Goal: Task Accomplishment & Management: Complete application form

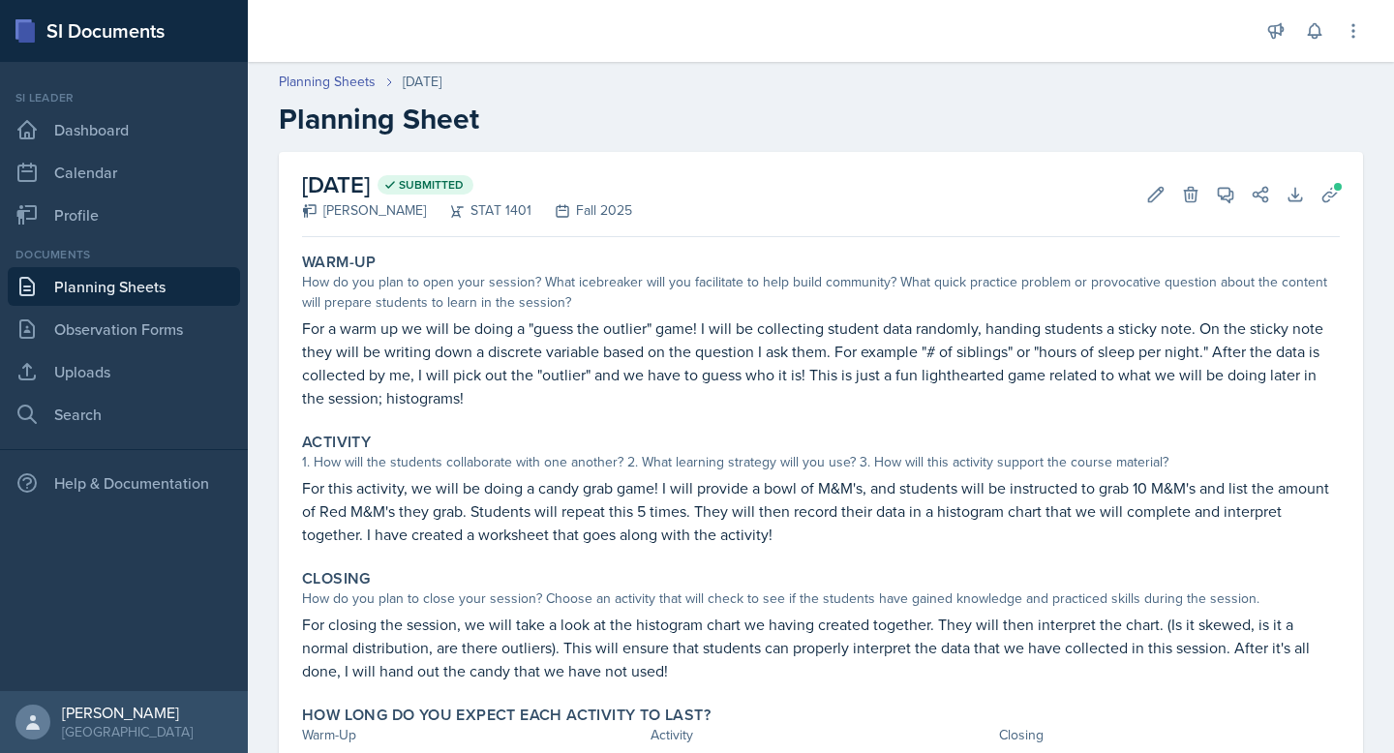
click at [176, 281] on link "Planning Sheets" at bounding box center [124, 286] width 232 height 39
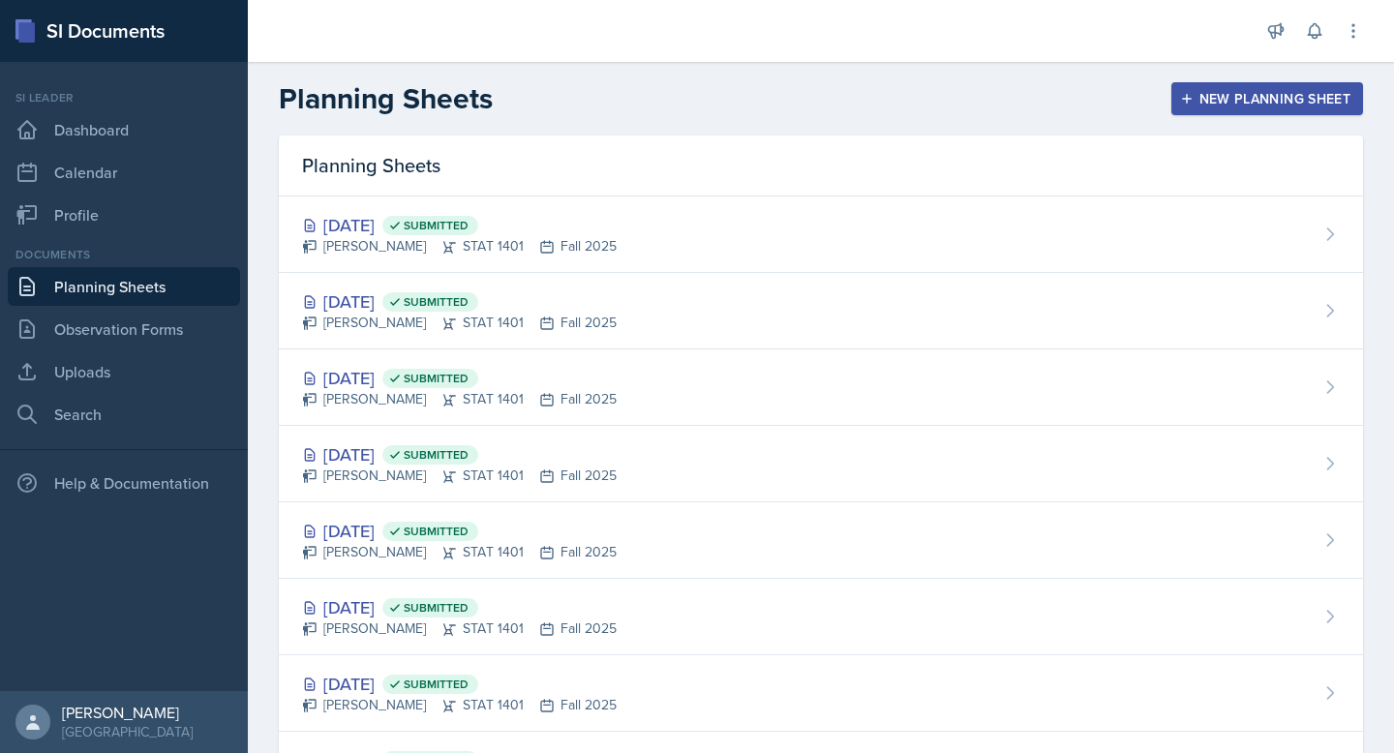
click at [1302, 104] on div "New Planning Sheet" at bounding box center [1267, 98] width 167 height 15
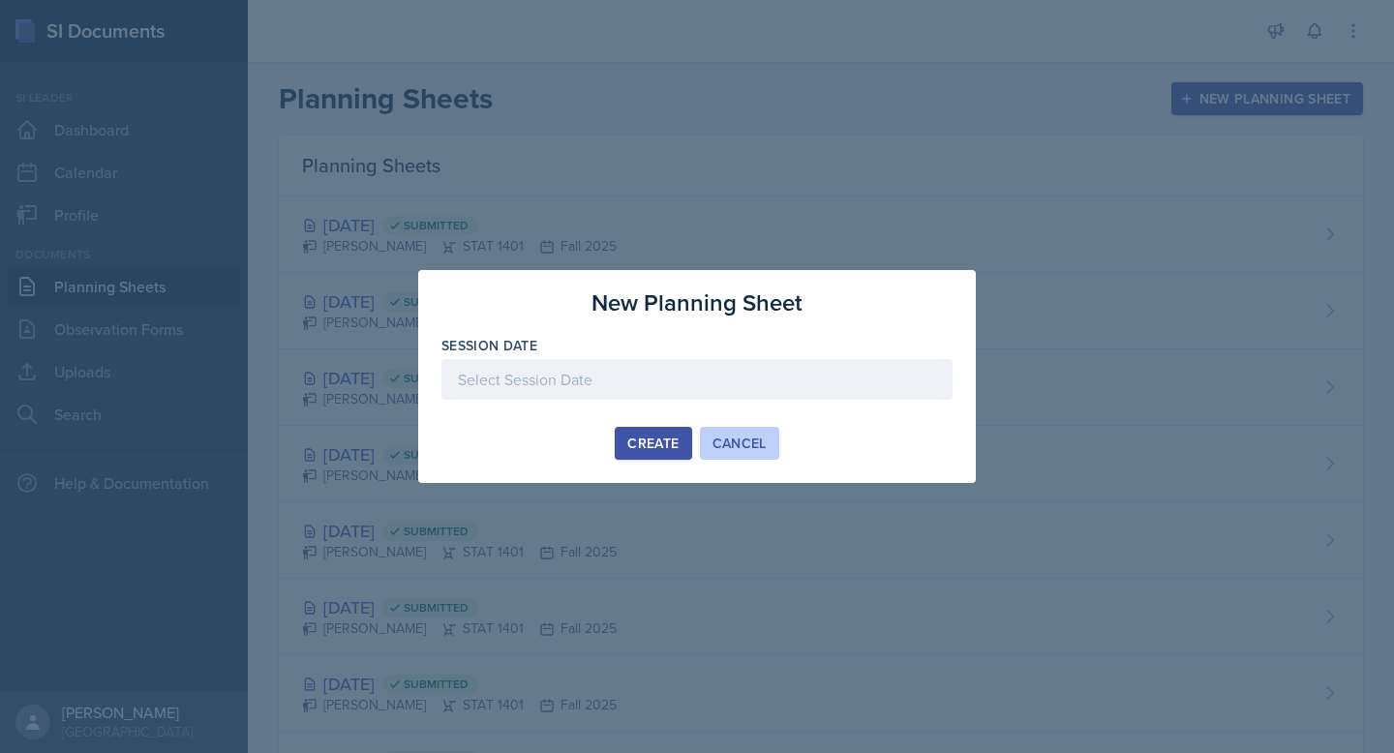
click at [737, 441] on div "Cancel" at bounding box center [740, 443] width 54 height 15
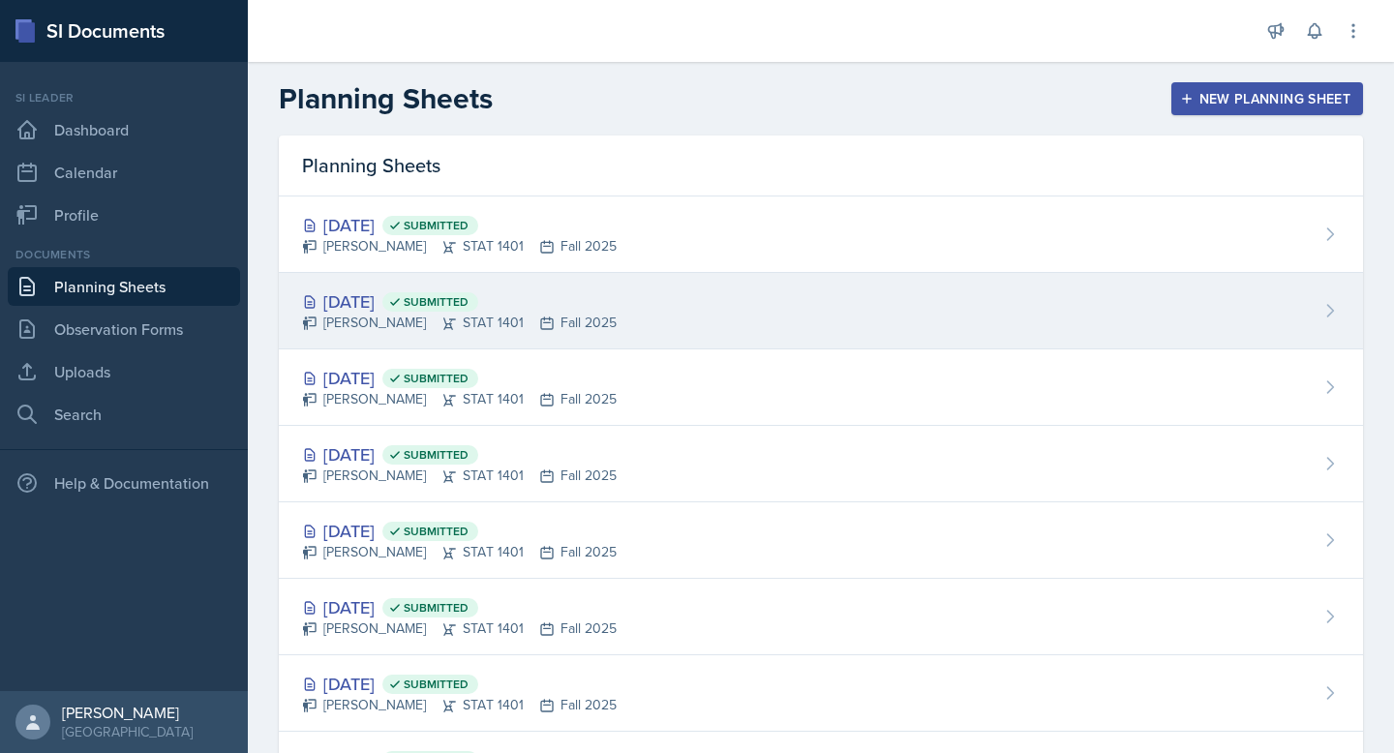
click at [614, 334] on div "[DATE] Submitted [PERSON_NAME] STAT 1401 Fall 2025" at bounding box center [821, 311] width 1085 height 77
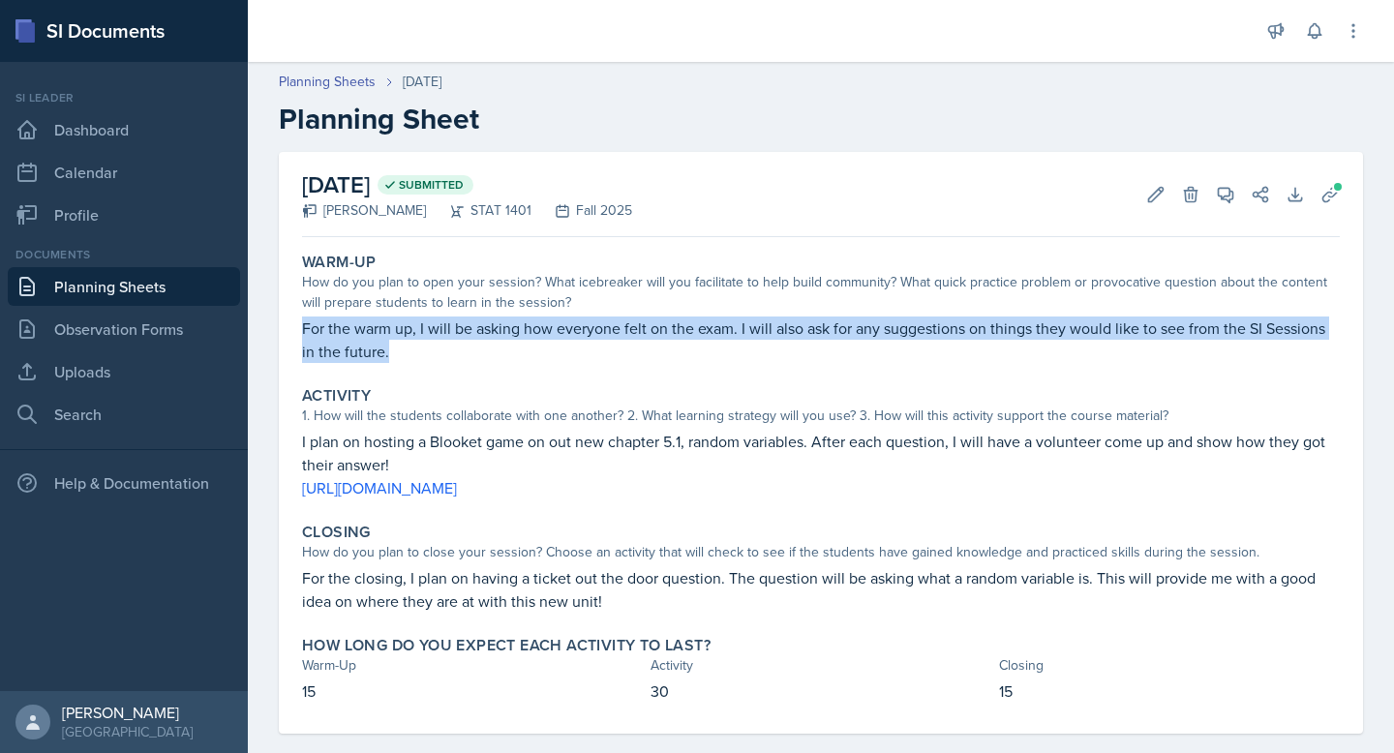
drag, startPoint x: 387, startPoint y: 354, endPoint x: 287, endPoint y: 328, distance: 104.1
click at [287, 328] on div "[DATE] Submitted [PERSON_NAME] STAT 1401 Fall 2025 Edit Delete View Comments Co…" at bounding box center [821, 443] width 1085 height 582
copy p "For the warm up, I will be asking how everyone felt on the exam. I will also as…"
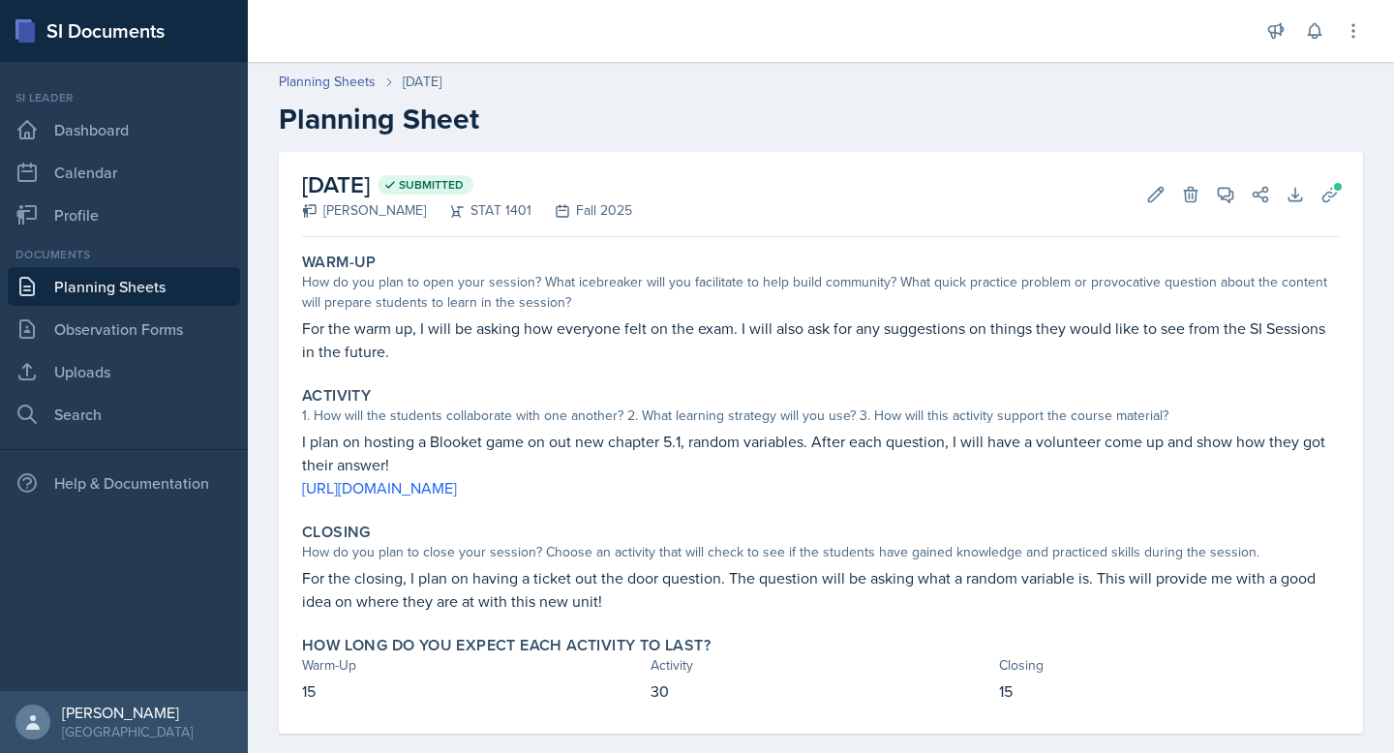
click at [584, 433] on p "I plan on hosting a Blooket game on out new chapter 5.1, random variables. Afte…" at bounding box center [821, 453] width 1038 height 46
drag, startPoint x: 787, startPoint y: 490, endPoint x: 286, endPoint y: 442, distance: 504.0
click at [286, 441] on div "[DATE] Submitted [PERSON_NAME] STAT 1401 Fall 2025 Edit Delete View Comments Co…" at bounding box center [821, 443] width 1085 height 582
copy div "I plan on hosting a Blooket game on out new chapter 5.1, random variables. Afte…"
click at [208, 292] on link "Planning Sheets" at bounding box center [124, 286] width 232 height 39
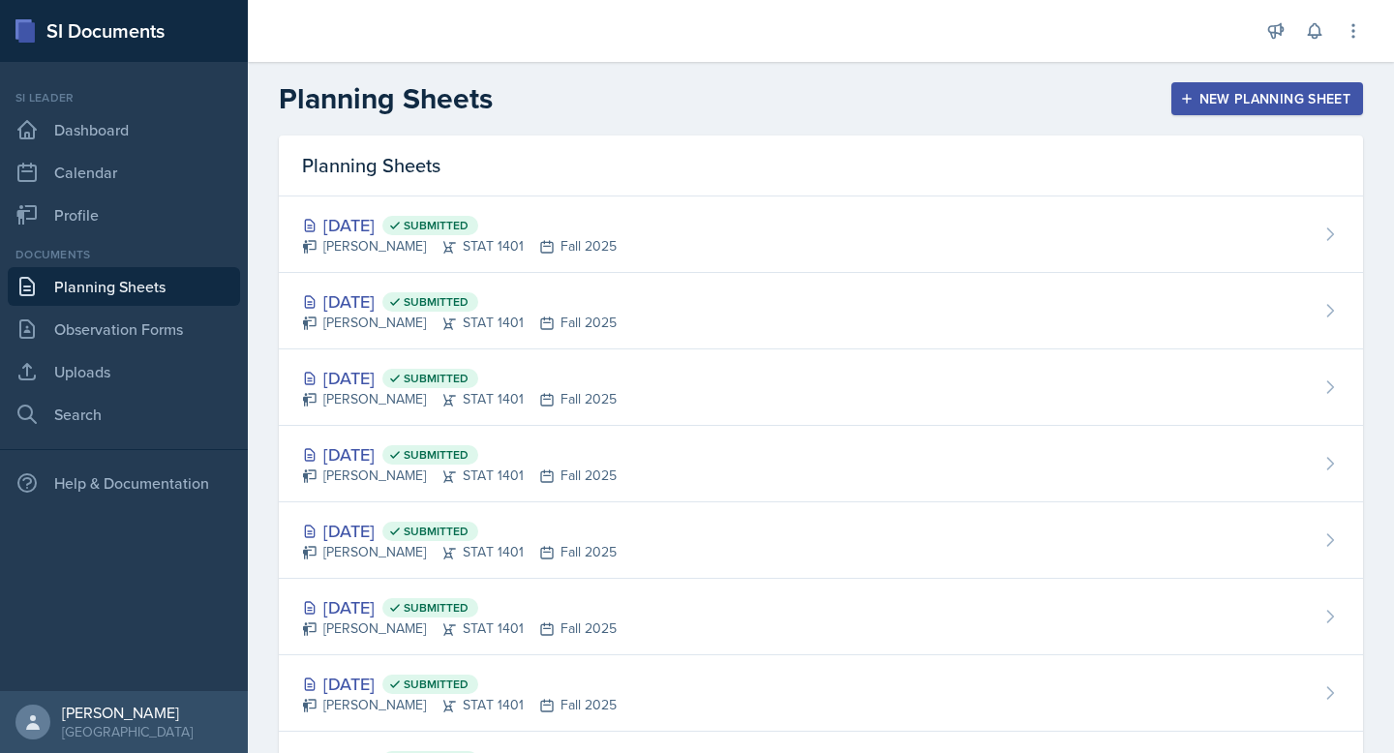
click at [1269, 92] on div "New Planning Sheet" at bounding box center [1267, 98] width 167 height 15
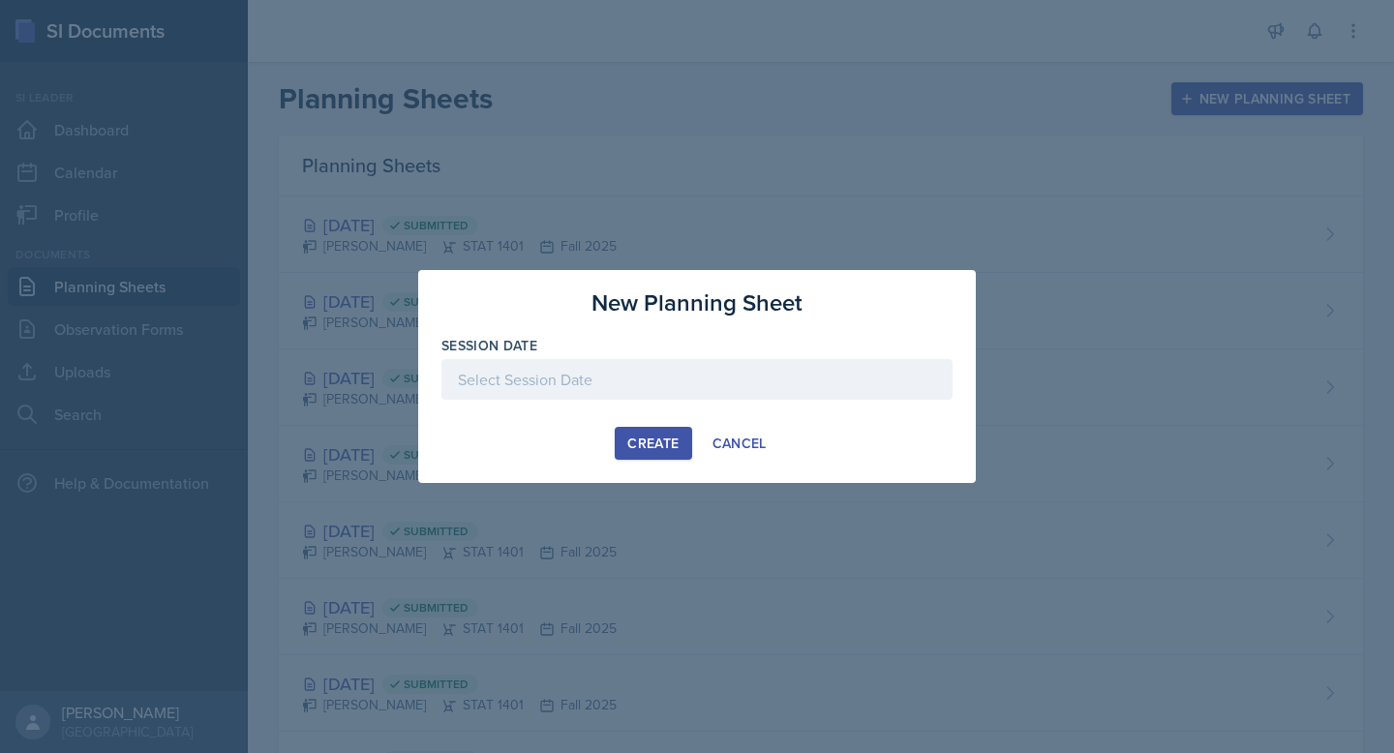
click at [812, 381] on div at bounding box center [697, 379] width 511 height 41
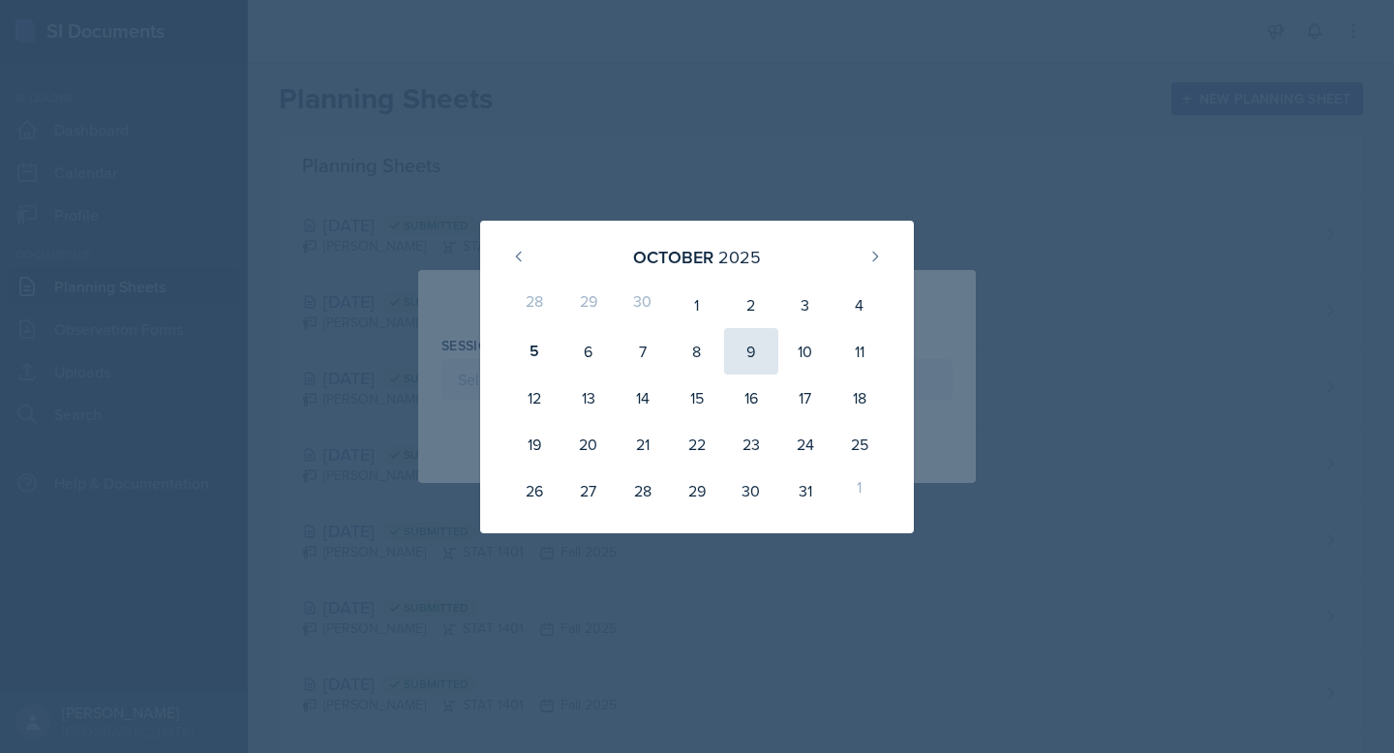
click at [767, 360] on div "9" at bounding box center [751, 351] width 54 height 46
type input "[DATE]"
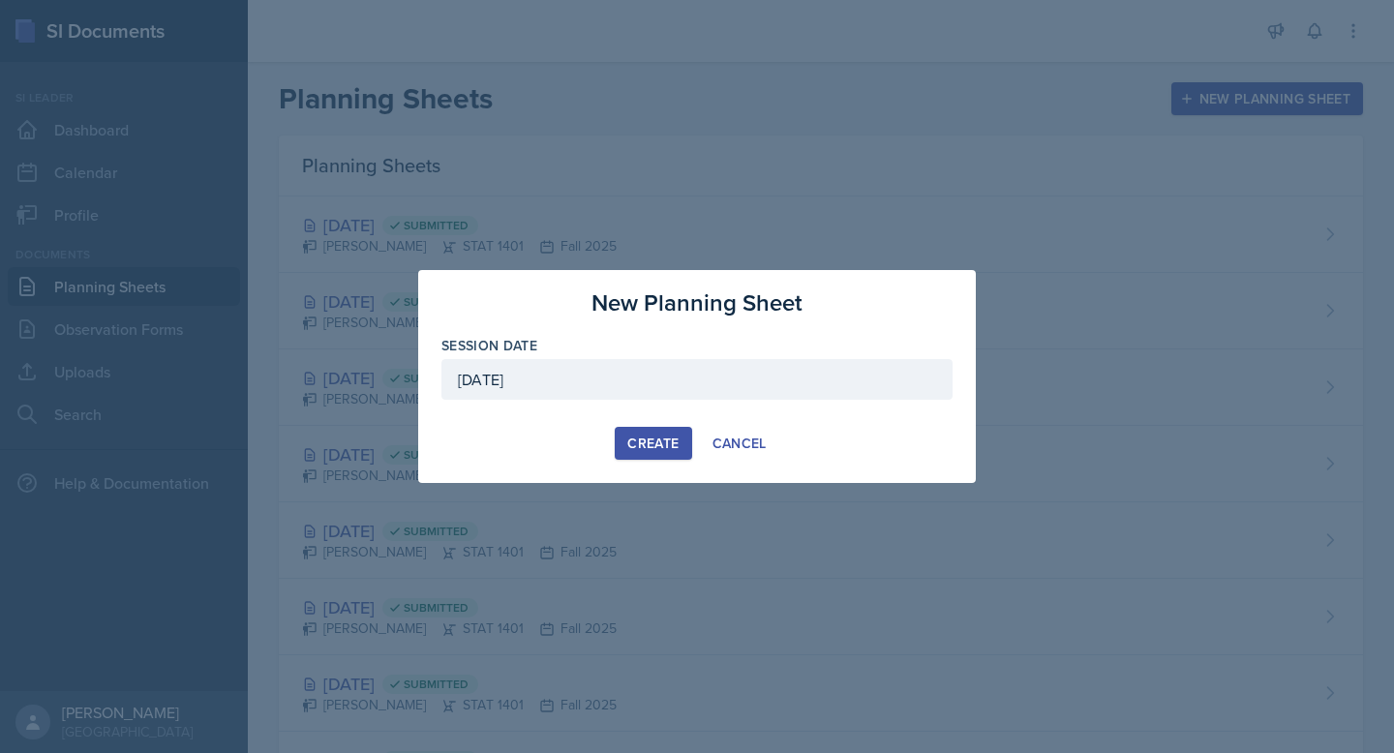
click at [659, 441] on div "Create" at bounding box center [653, 443] width 51 height 15
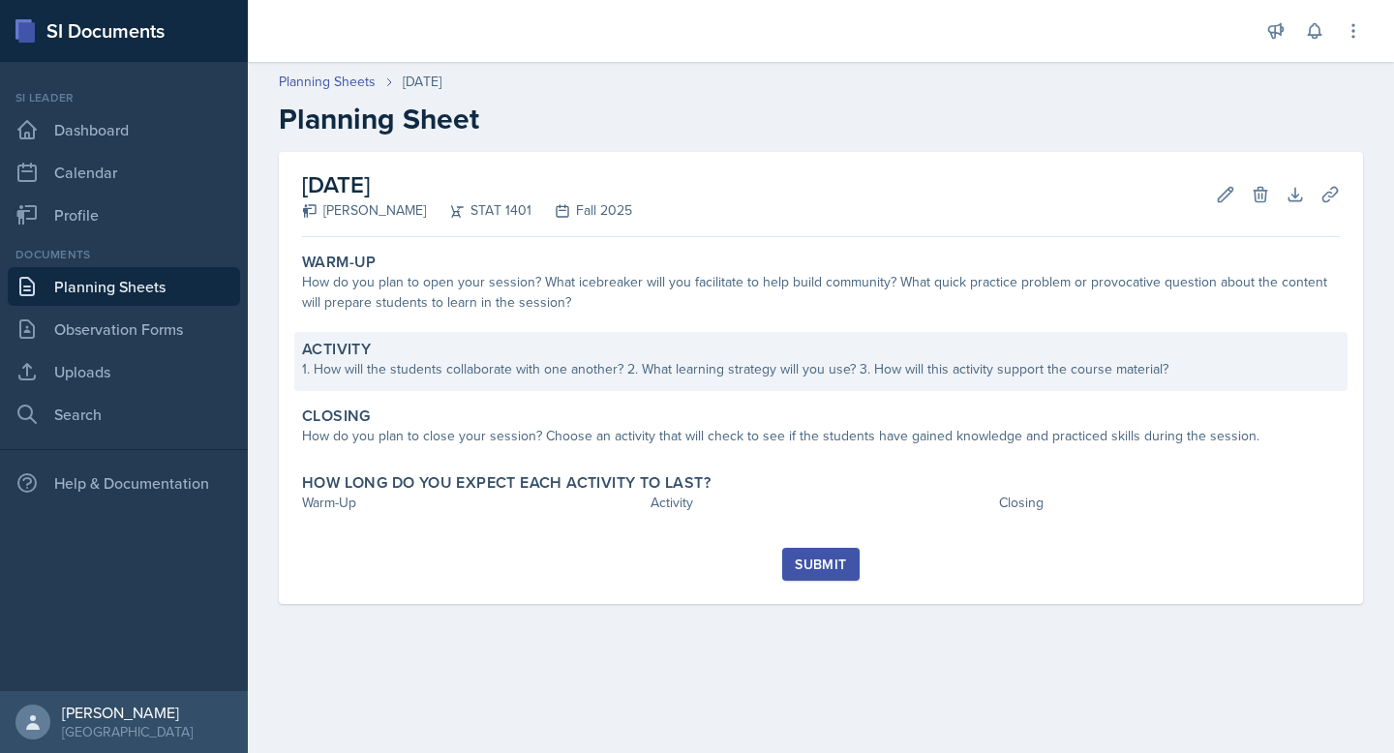
click at [703, 380] on div "Activity 1. How will the students collaborate with one another? 2. What learnin…" at bounding box center [821, 361] width 1054 height 59
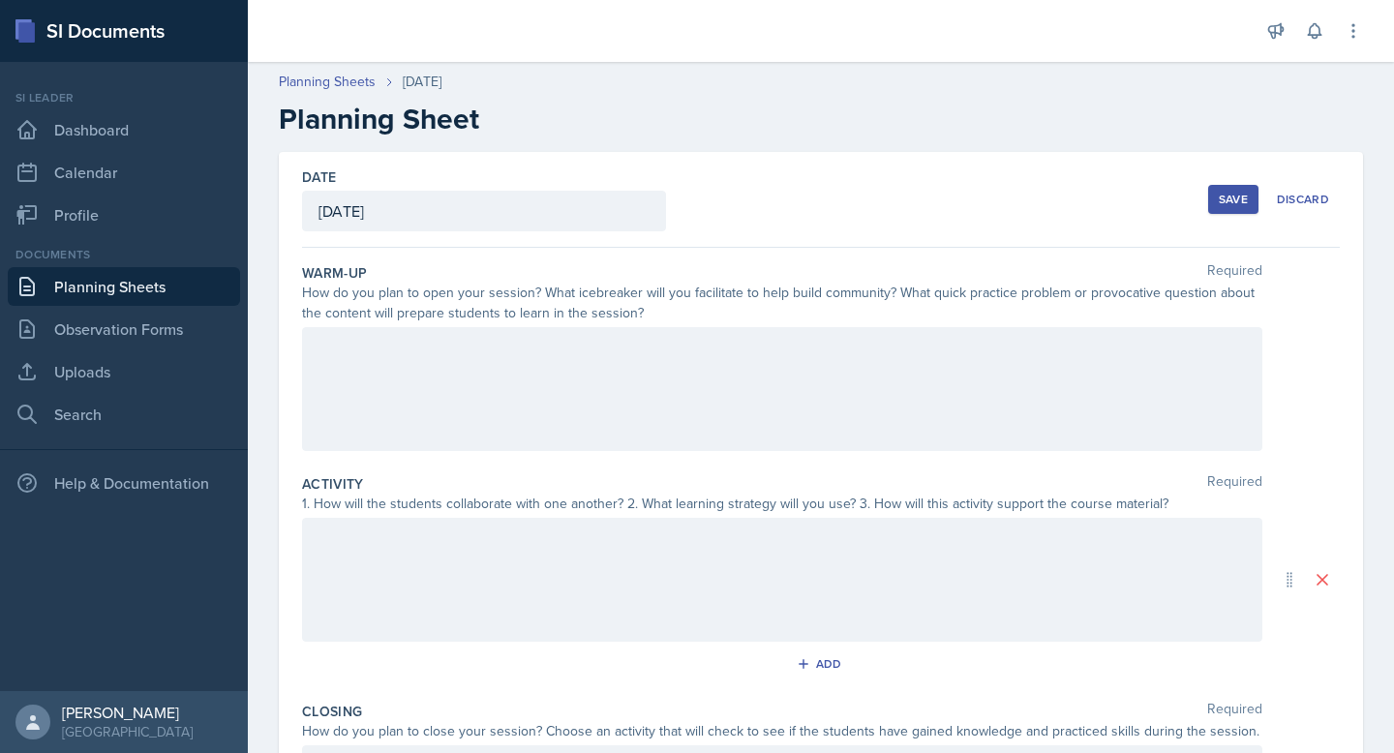
click at [663, 533] on div at bounding box center [782, 580] width 961 height 124
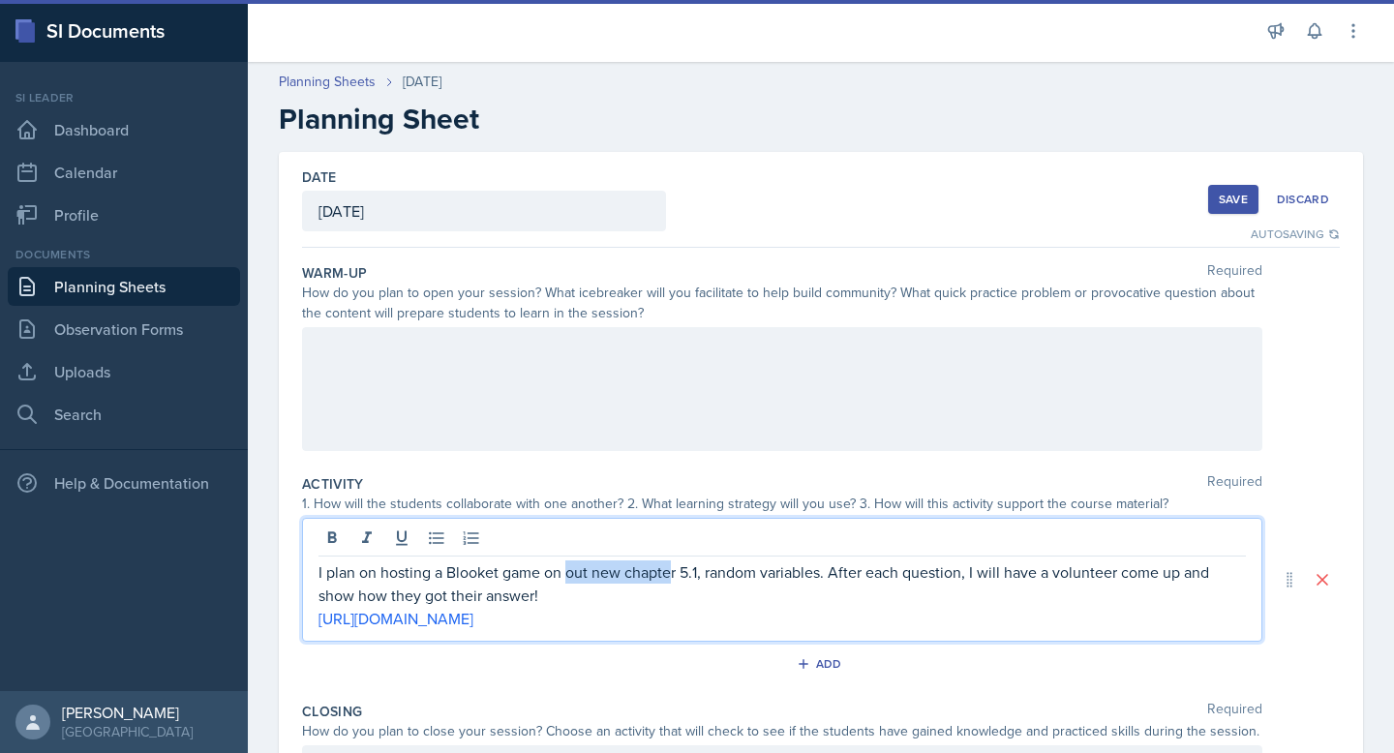
drag, startPoint x: 673, startPoint y: 576, endPoint x: 569, endPoint y: 577, distance: 103.6
click at [569, 577] on p "I plan on hosting a Blooket game on out new chapter 5.1, random variables. Afte…" at bounding box center [783, 584] width 928 height 46
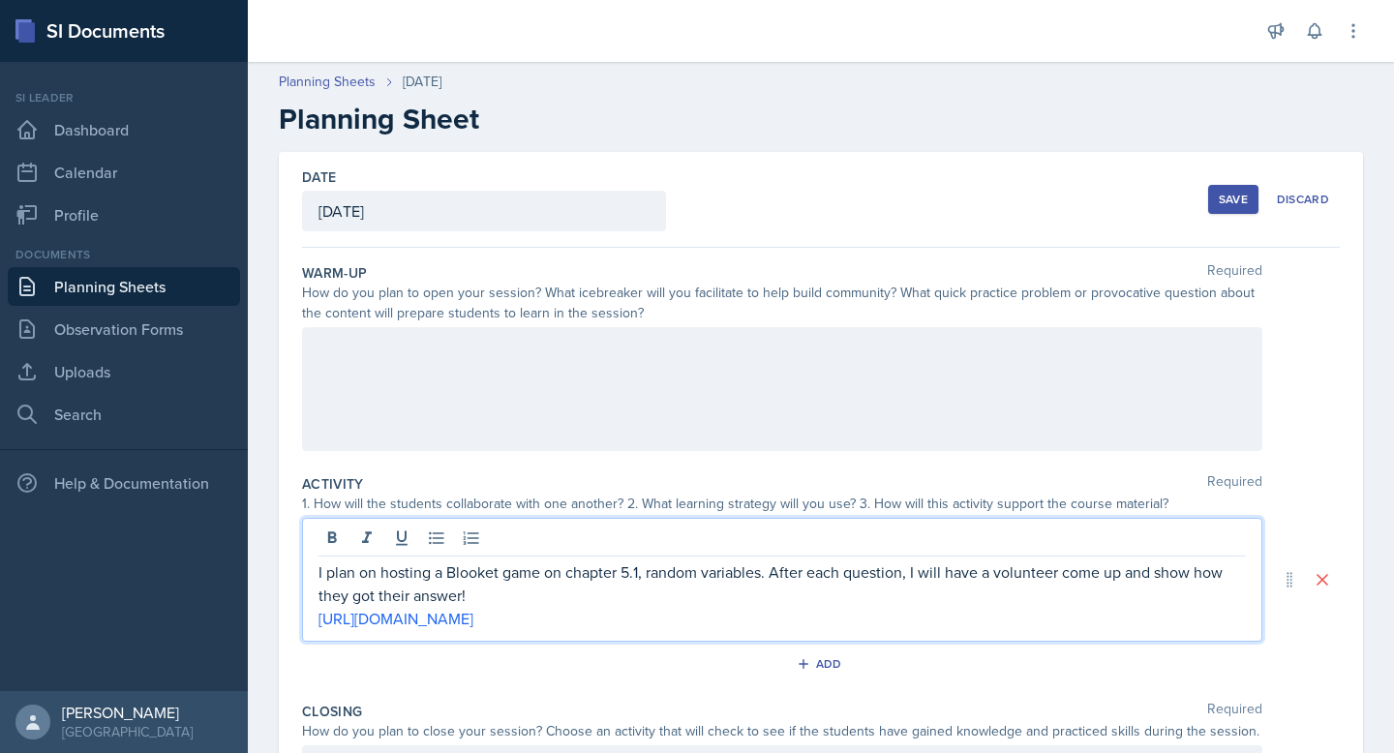
click at [619, 575] on p "I plan on hosting a Blooket game on chapter 5.1, random variables. After each q…" at bounding box center [783, 584] width 928 height 46
click at [647, 579] on p "I plan on hosting a Blooket game on chapters 5.1, random variables. After each …" at bounding box center [783, 584] width 928 height 46
drag, startPoint x: 820, startPoint y: 574, endPoint x: 706, endPoint y: 566, distance: 114.6
click at [706, 566] on p "I plan on hosting a Blooket game on chapters 5.1 and 6.1, random variables. Aft…" at bounding box center [783, 584] width 928 height 46
click at [663, 601] on p "I plan on hosting a Blooket game on chapters 5.1 and 6.1. After each question, …" at bounding box center [783, 584] width 928 height 46
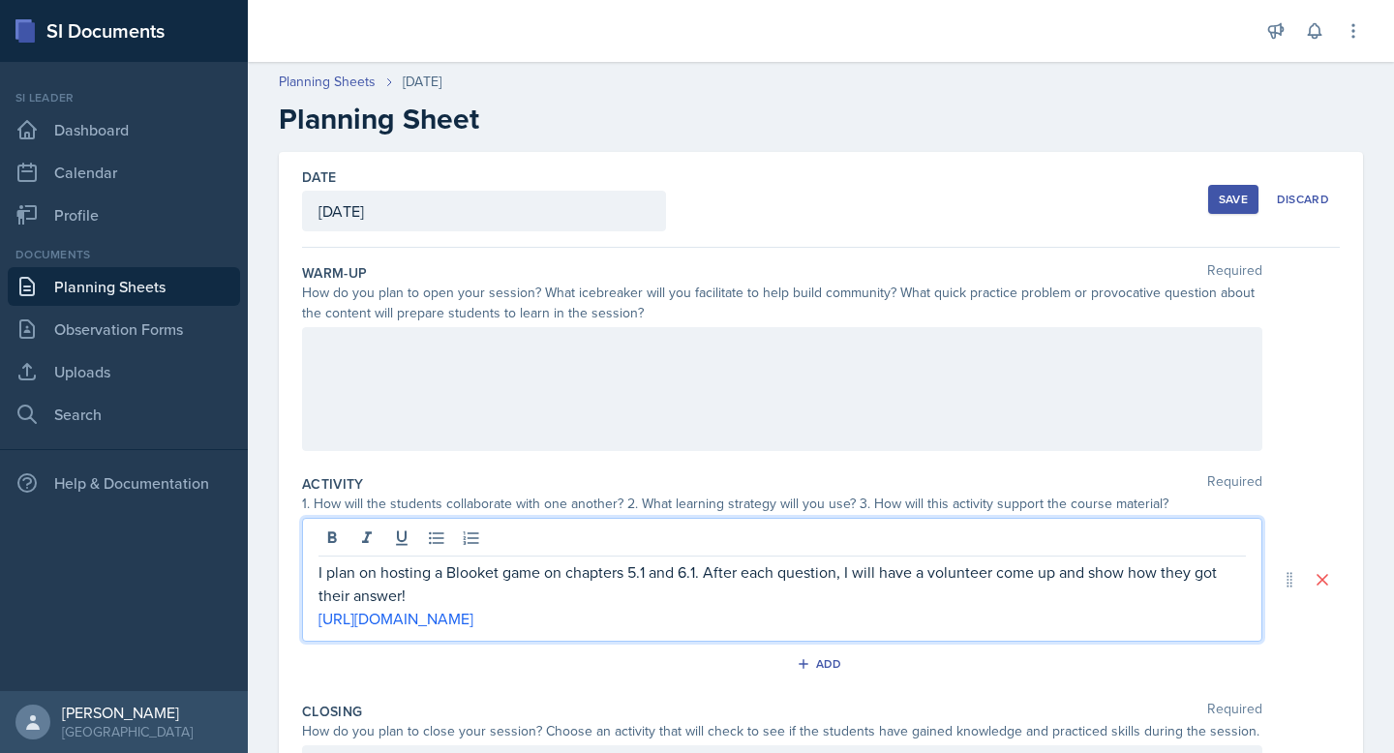
click at [460, 574] on p "I plan on hosting a Blooket game on chapters 5.1 and 6.1. After each question, …" at bounding box center [783, 584] width 928 height 46
click at [485, 598] on p "I plan on hosting a Blooket game on chapters 5.1 and 6.1. After each question, …" at bounding box center [783, 584] width 928 height 46
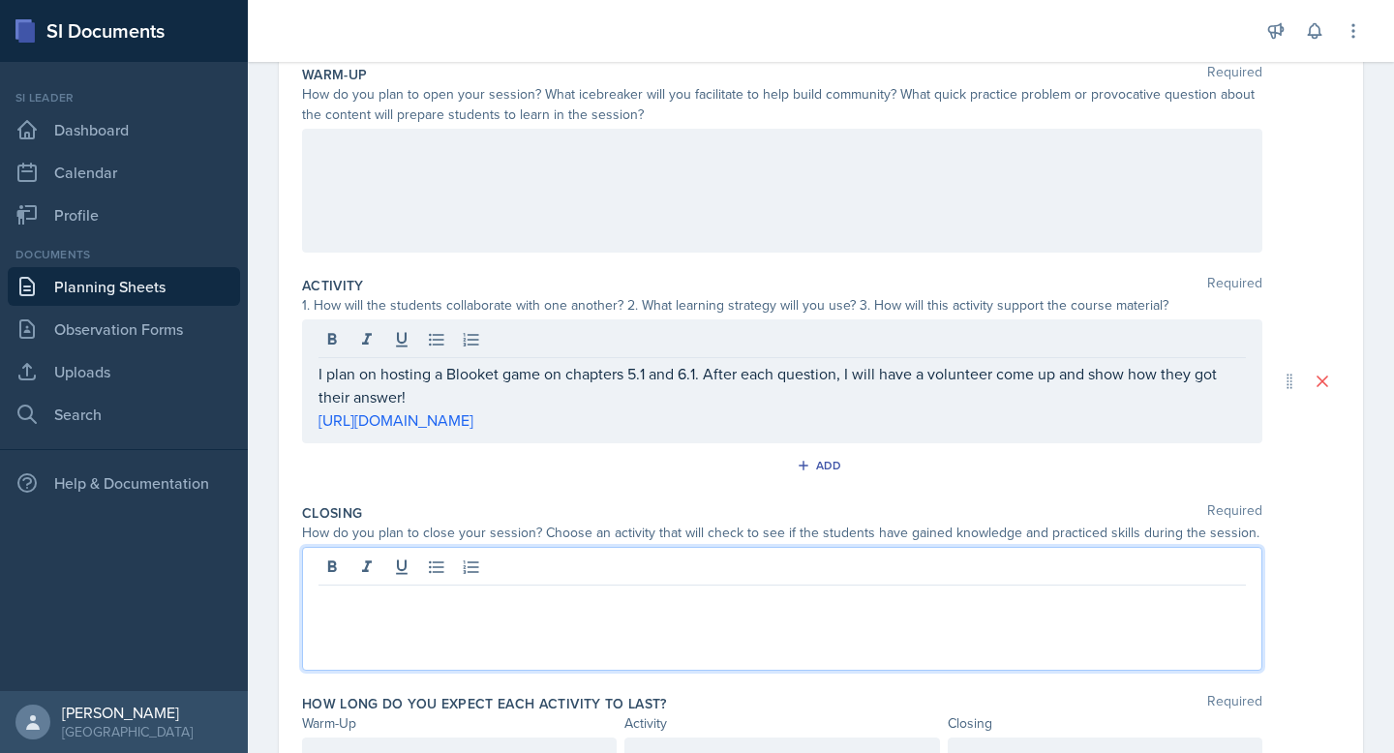
scroll to position [232, 0]
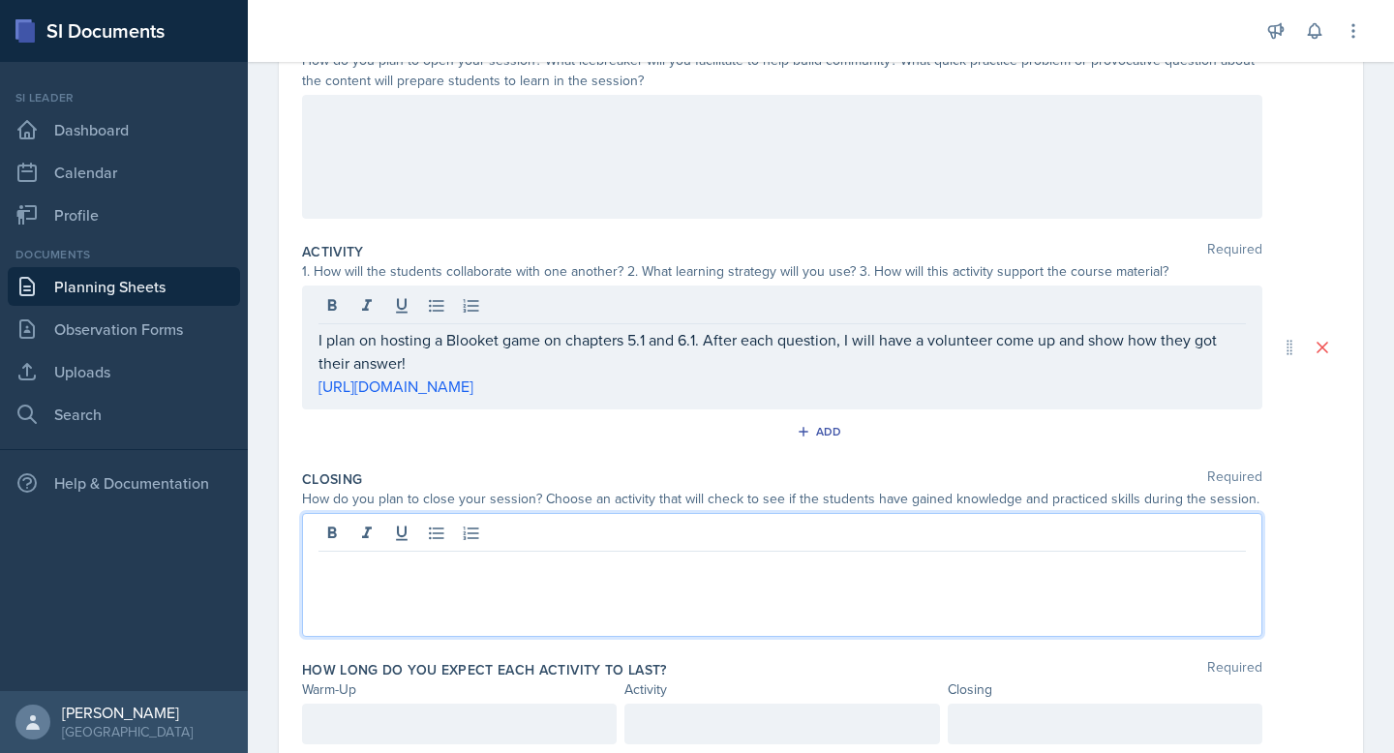
click at [484, 577] on p at bounding box center [783, 567] width 928 height 23
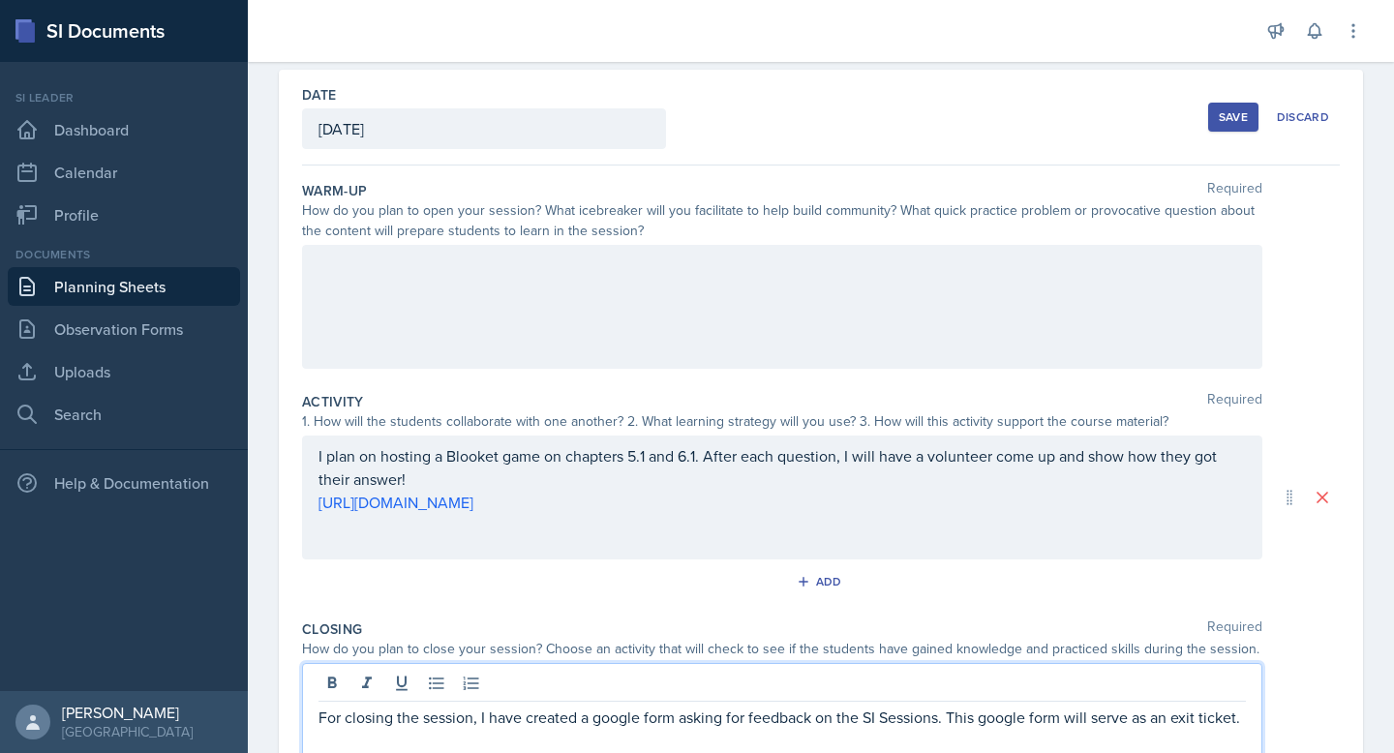
click at [443, 297] on div at bounding box center [782, 307] width 961 height 124
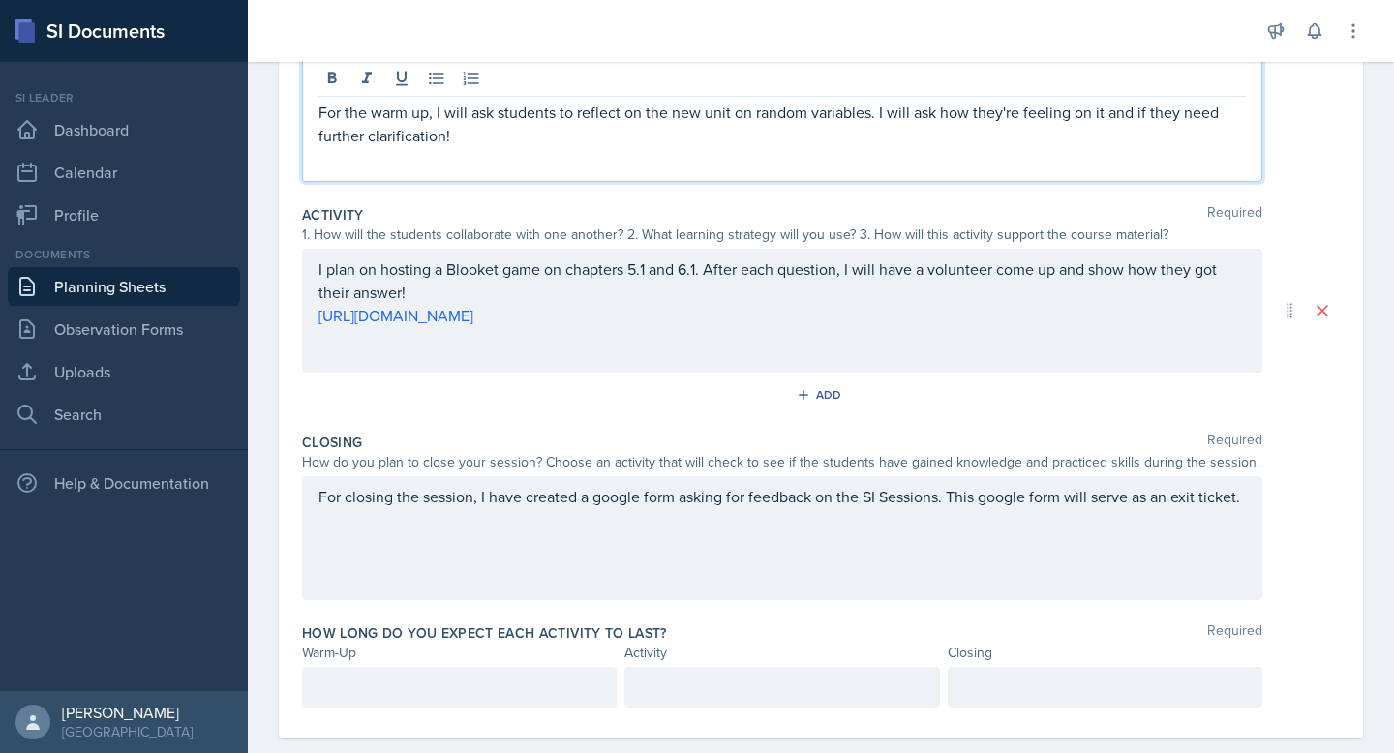
scroll to position [301, 0]
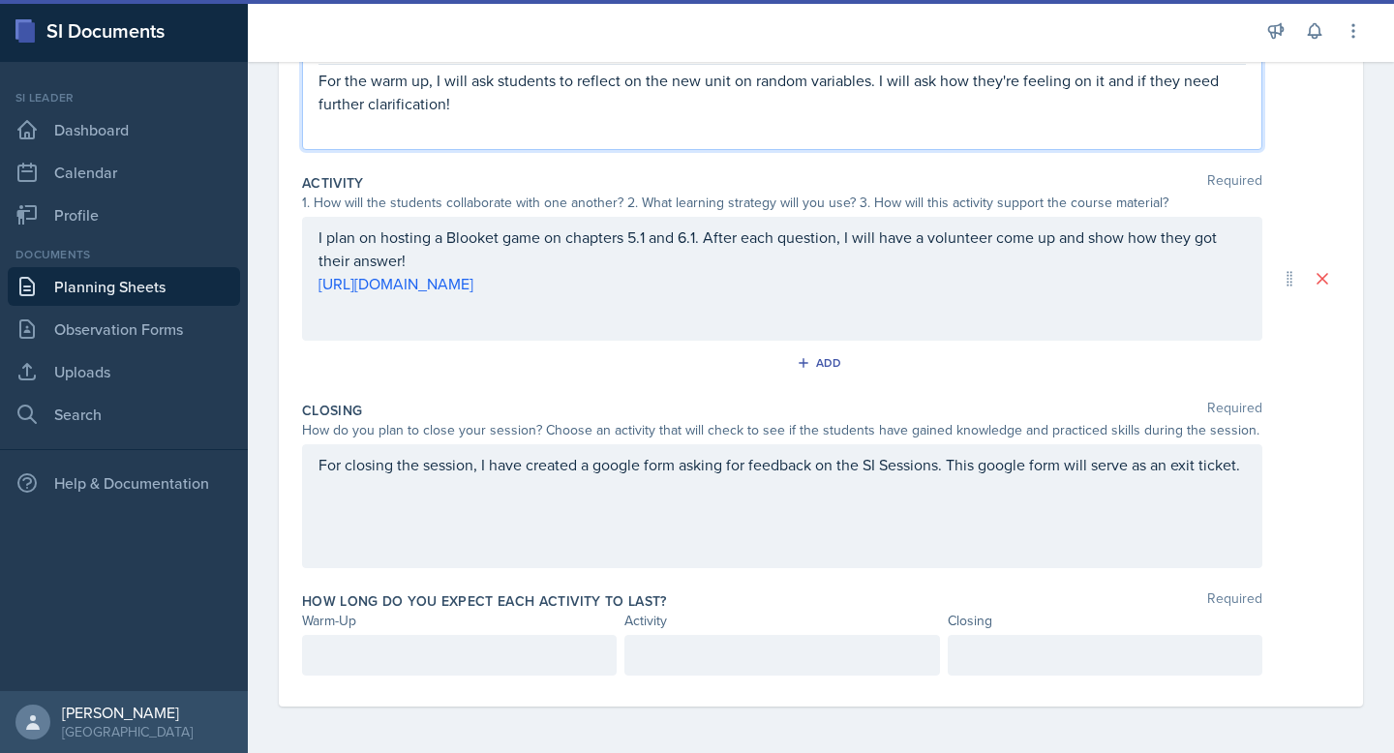
click at [524, 676] on div "How long do you expect each activity to last? Required Warm-Up Activity Closing" at bounding box center [821, 637] width 1038 height 107
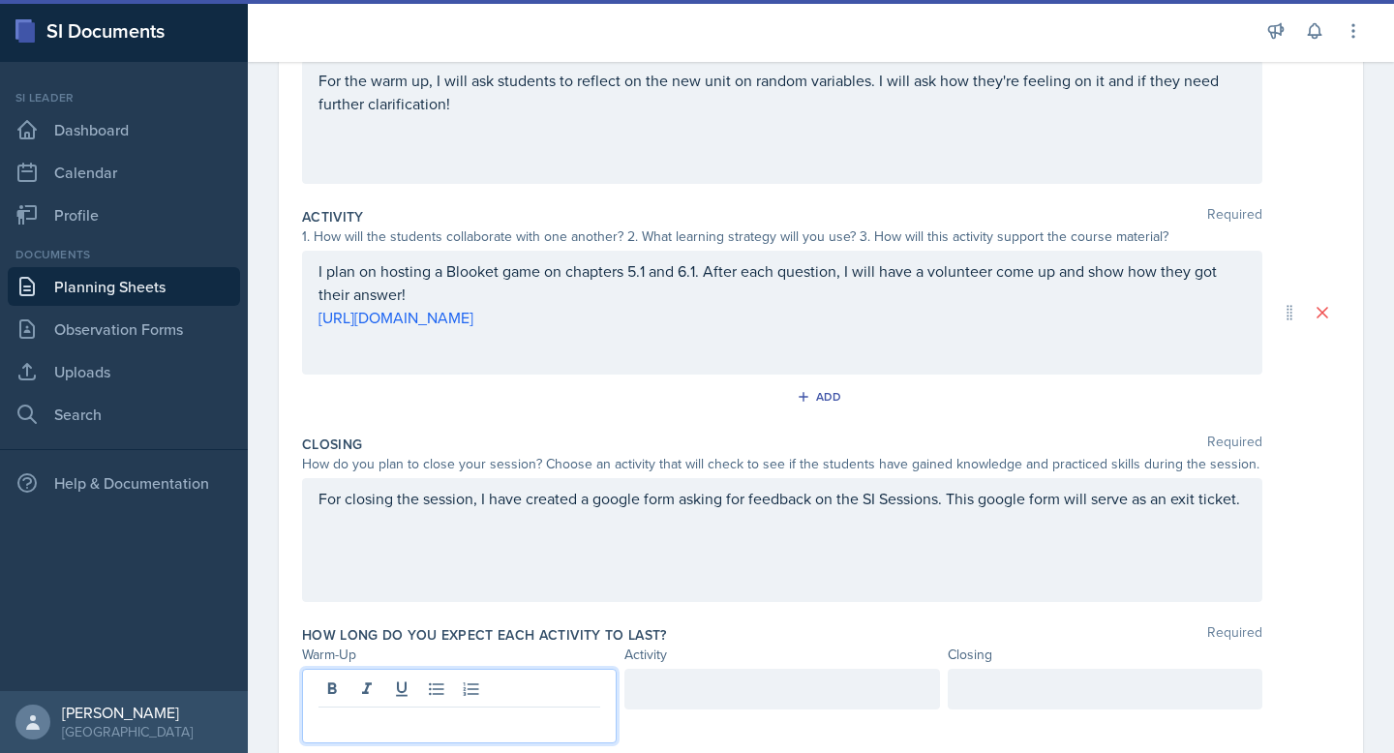
click at [526, 689] on div at bounding box center [459, 706] width 315 height 75
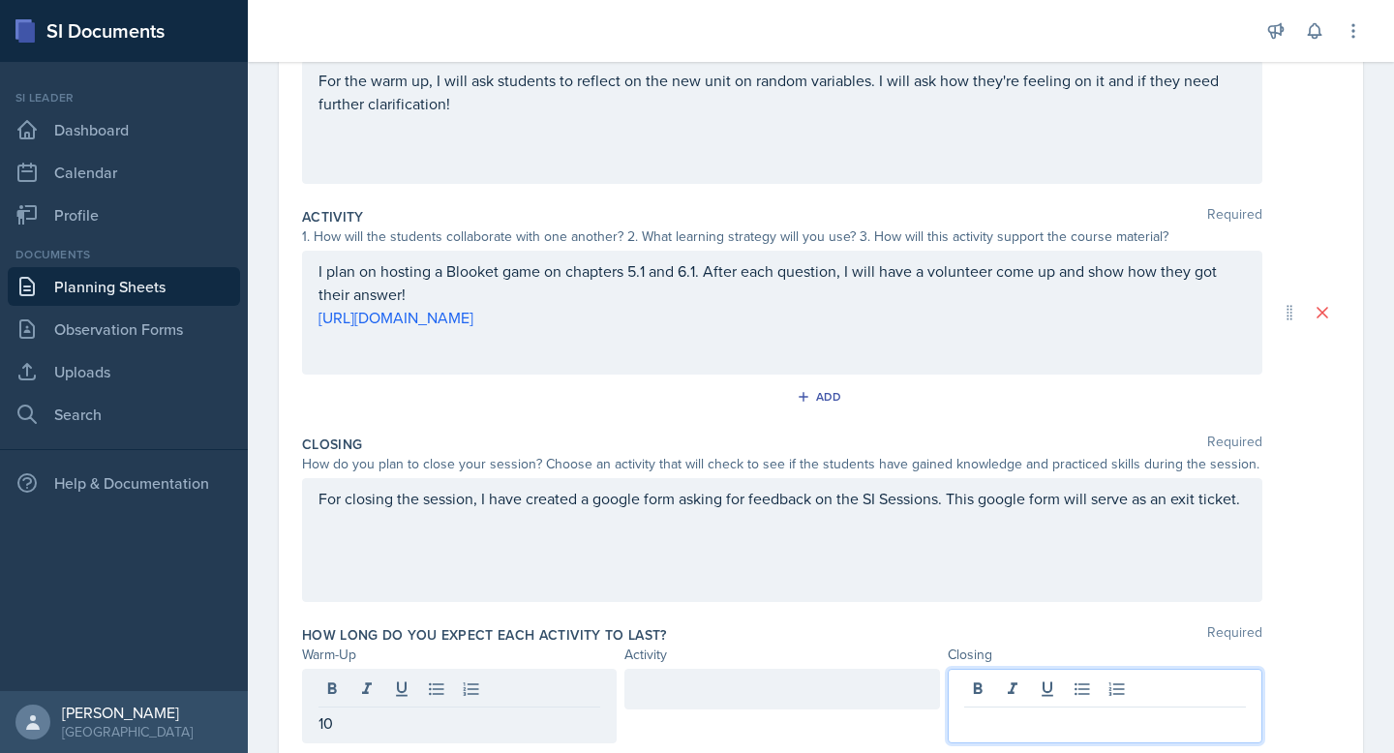
click at [1043, 692] on div at bounding box center [1105, 706] width 315 height 75
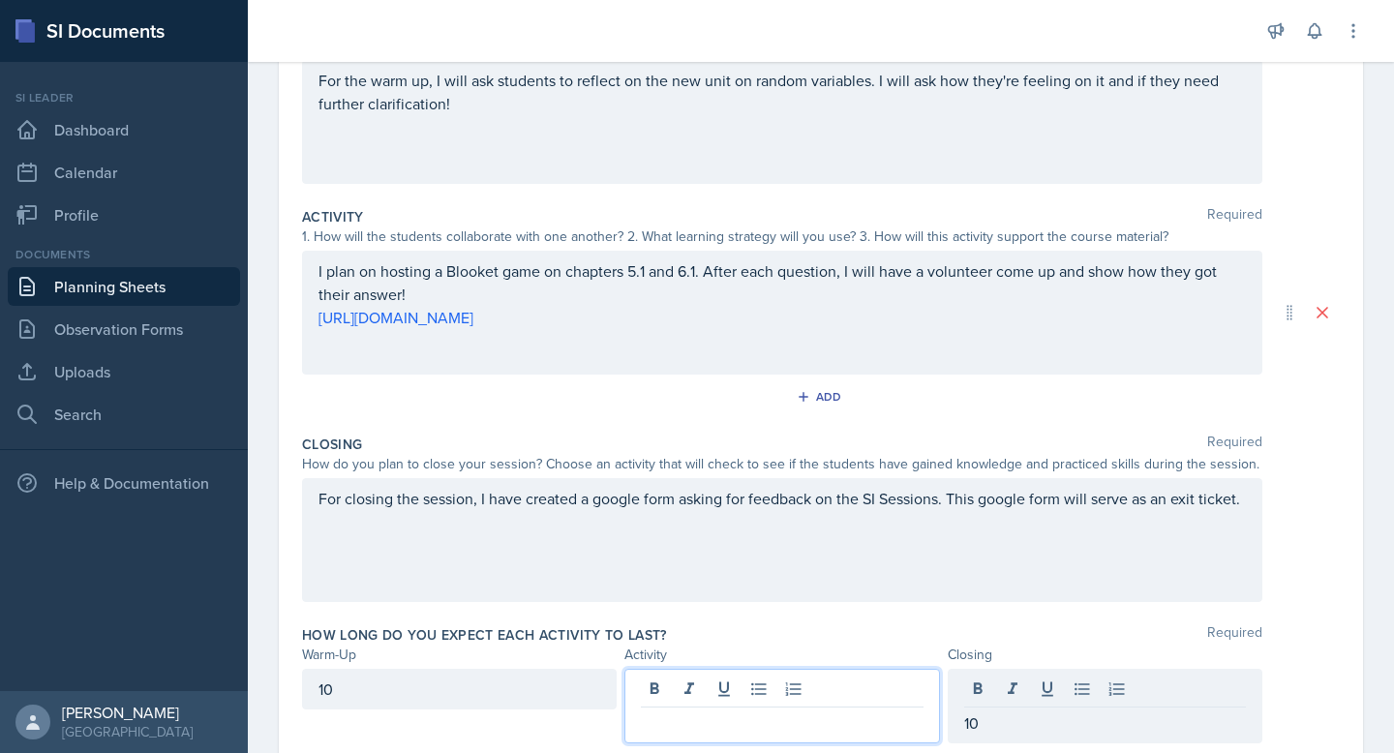
click at [871, 690] on div at bounding box center [782, 706] width 315 height 75
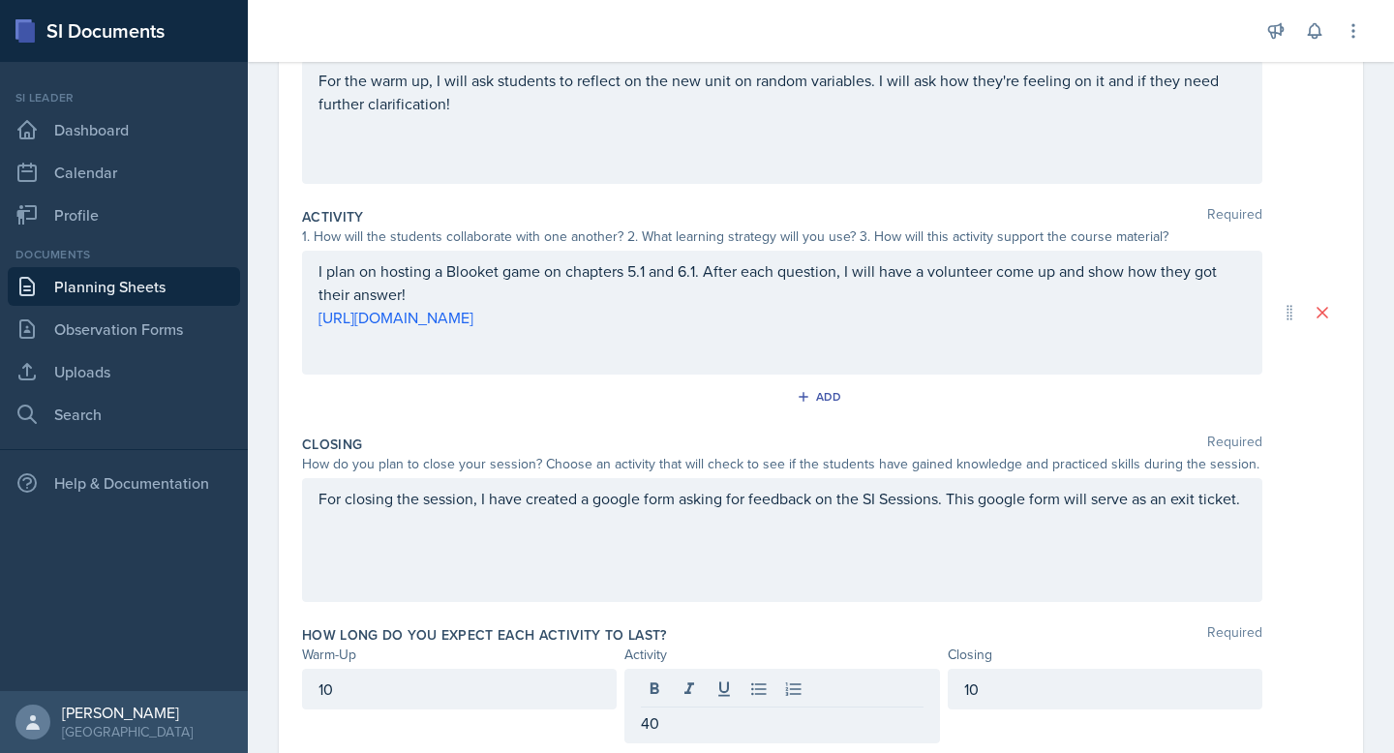
click at [865, 612] on div "Closing Required How do you plan to close your session? Choose an activity that…" at bounding box center [821, 522] width 1038 height 191
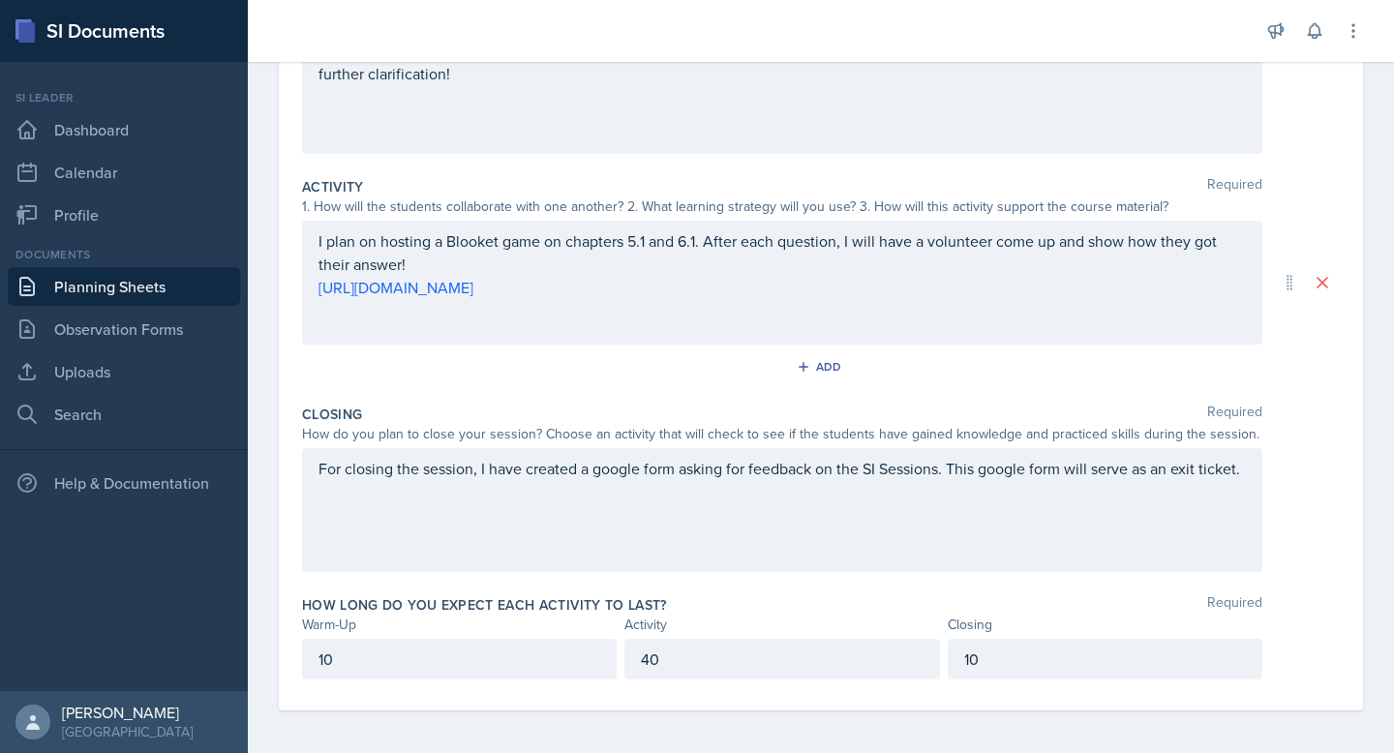
scroll to position [331, 0]
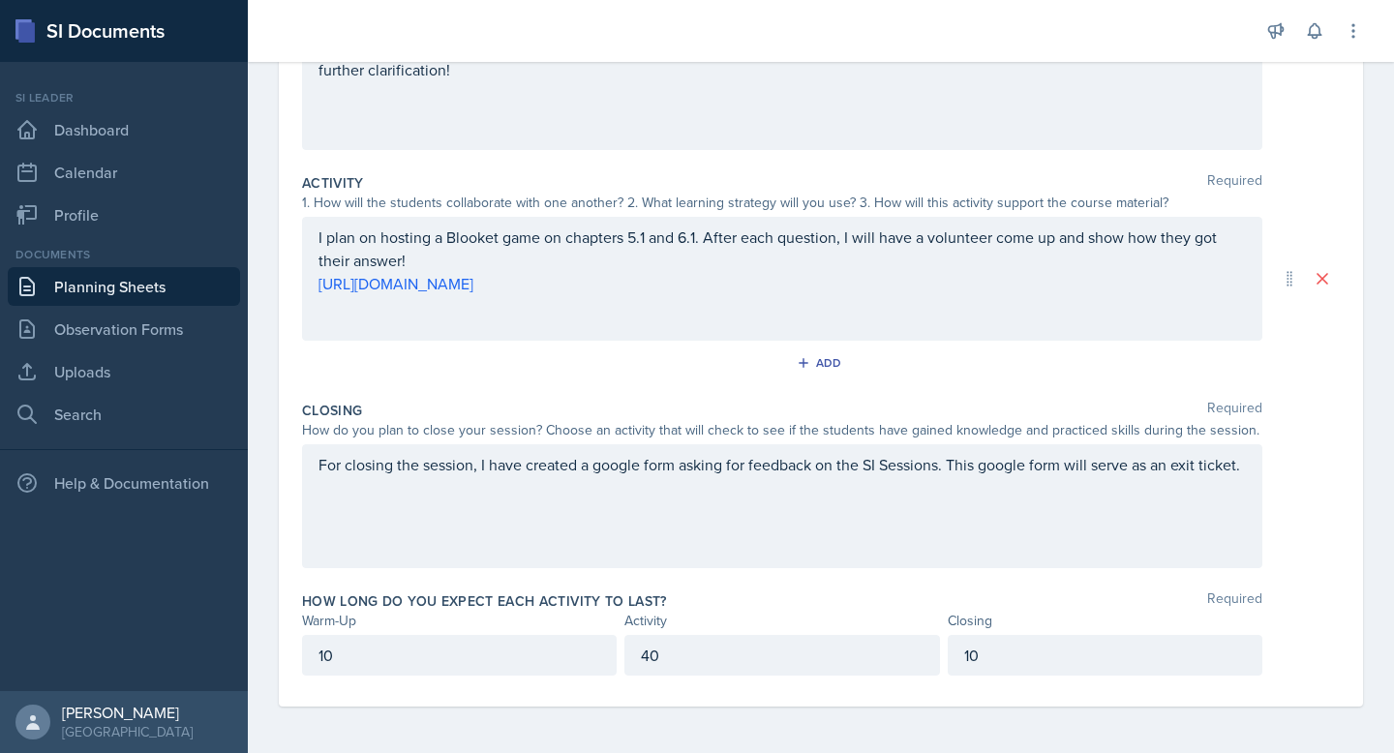
click at [649, 665] on p "40" at bounding box center [782, 655] width 282 height 23
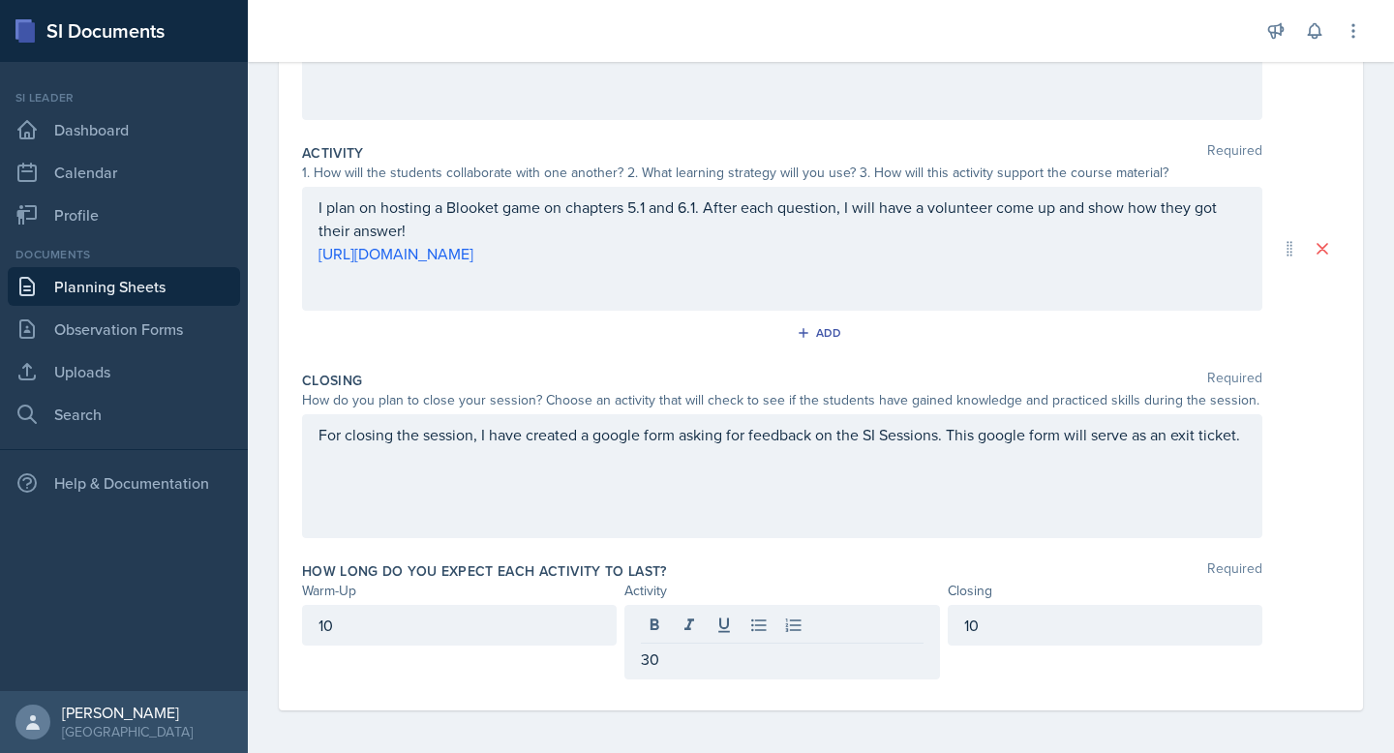
click at [664, 572] on div "How long do you expect each activity to last? Required" at bounding box center [821, 571] width 1038 height 19
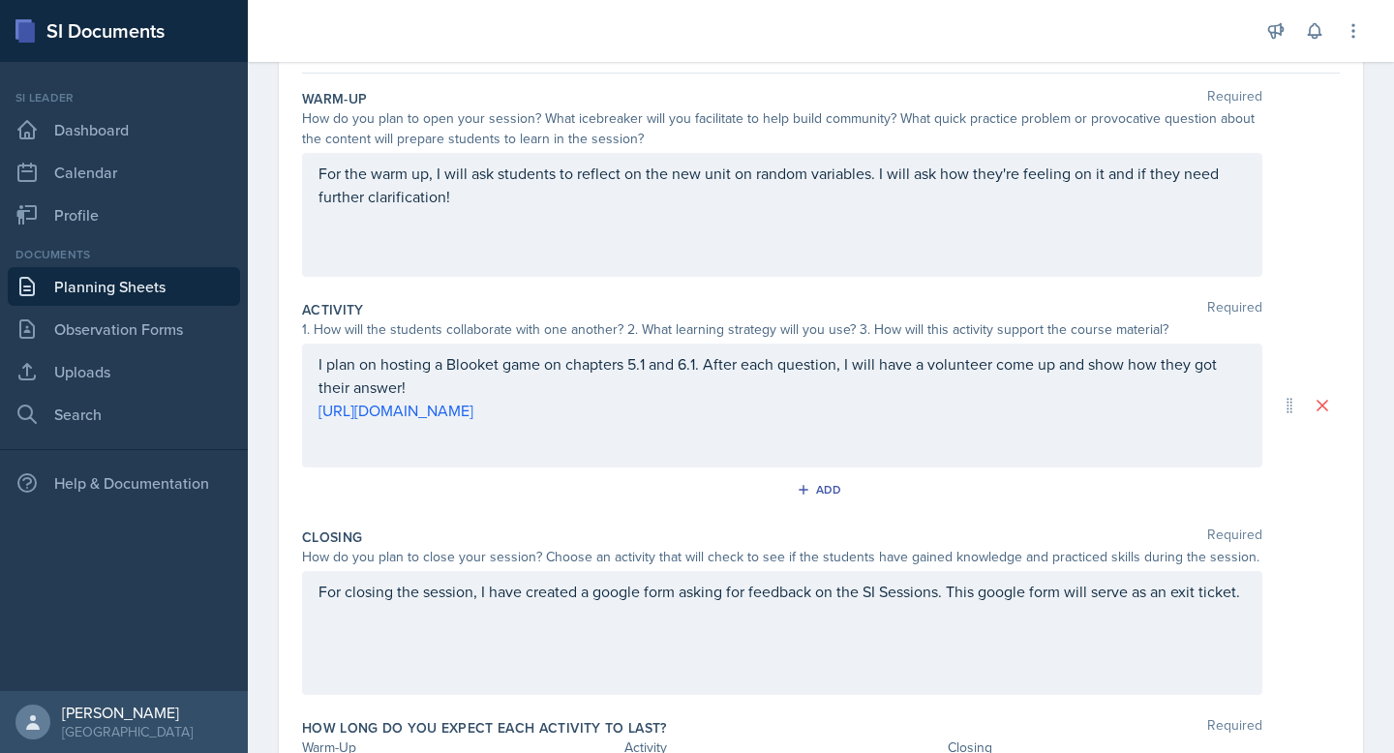
scroll to position [0, 0]
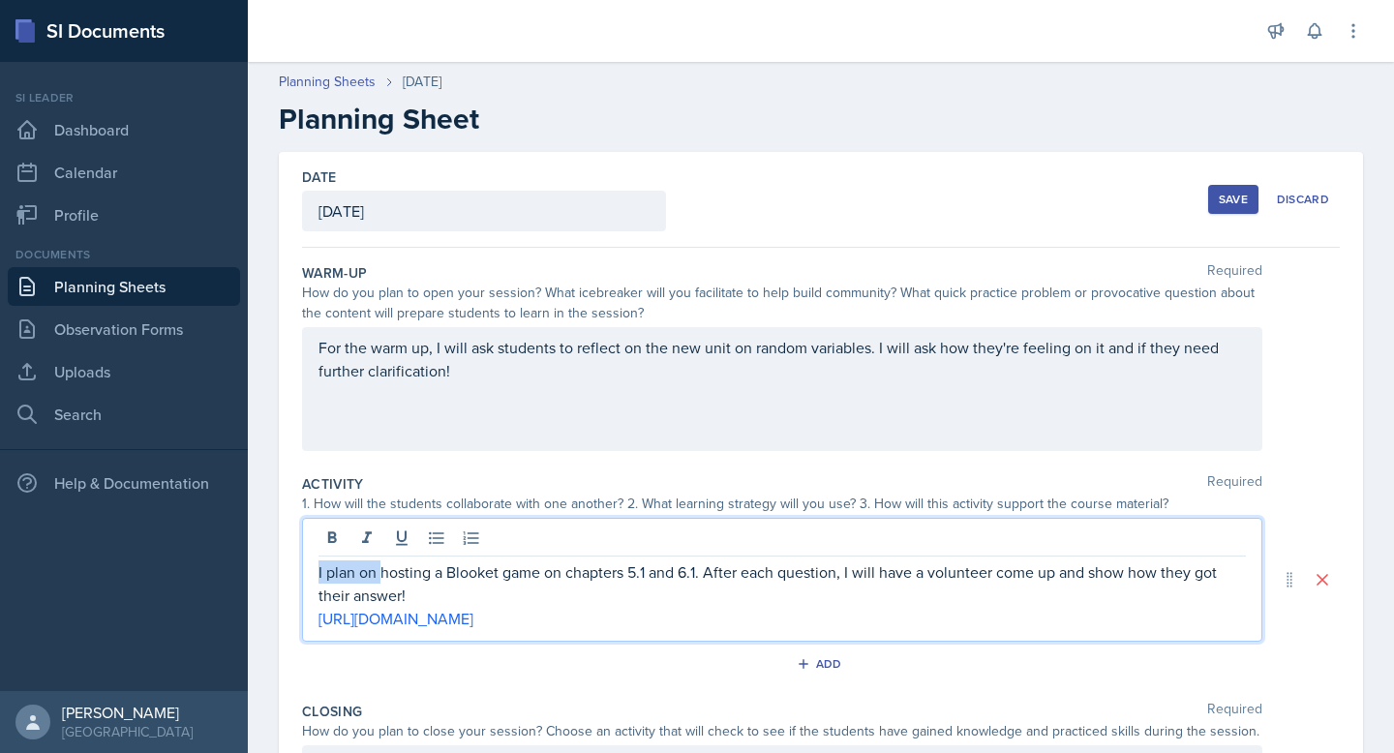
drag, startPoint x: 375, startPoint y: 542, endPoint x: 384, endPoint y: 569, distance: 28.8
click at [384, 569] on p "I plan on hosting a Blooket game on chapters 5.1 and 6.1. After each question, …" at bounding box center [783, 584] width 928 height 46
click at [593, 597] on p "For the activity, I will be hosting a Blooket game on chapters 5.1 and 6.1. Aft…" at bounding box center [783, 584] width 928 height 46
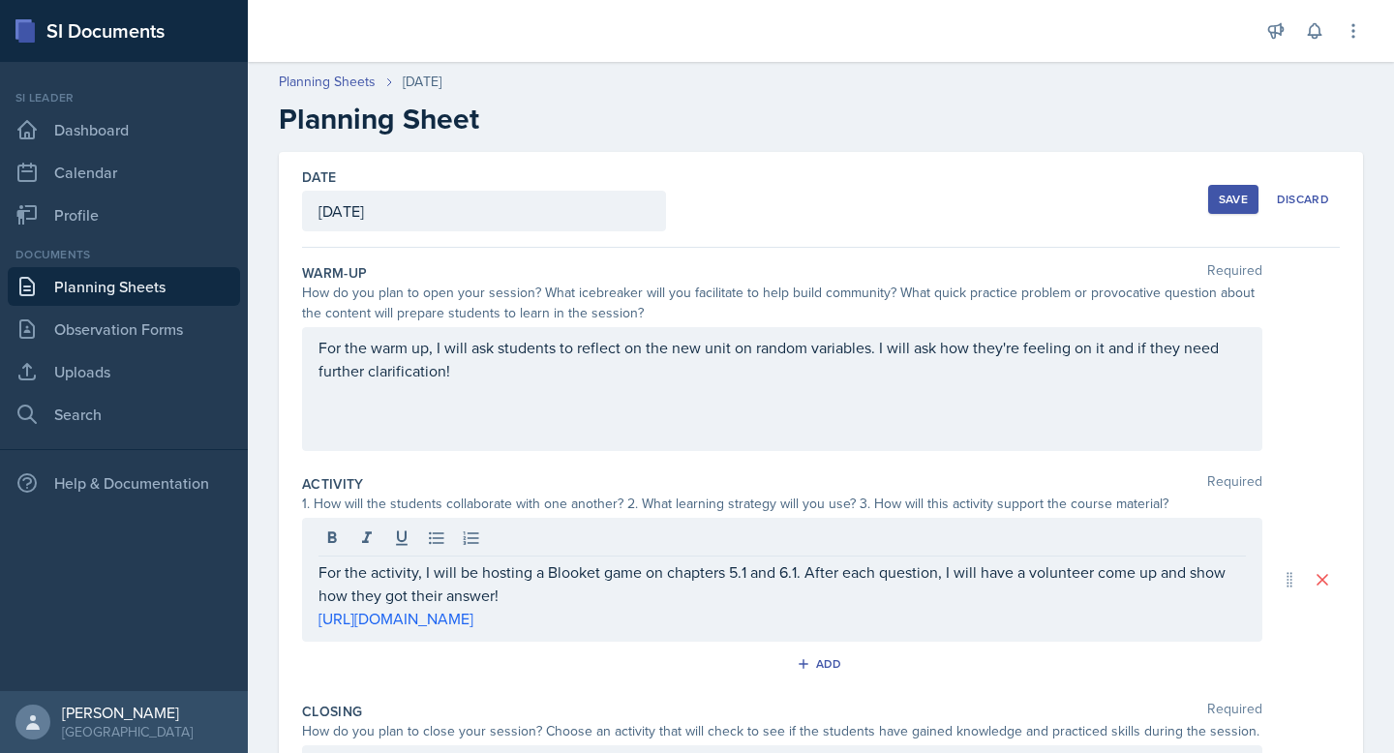
click at [1221, 192] on div "Save" at bounding box center [1233, 199] width 29 height 15
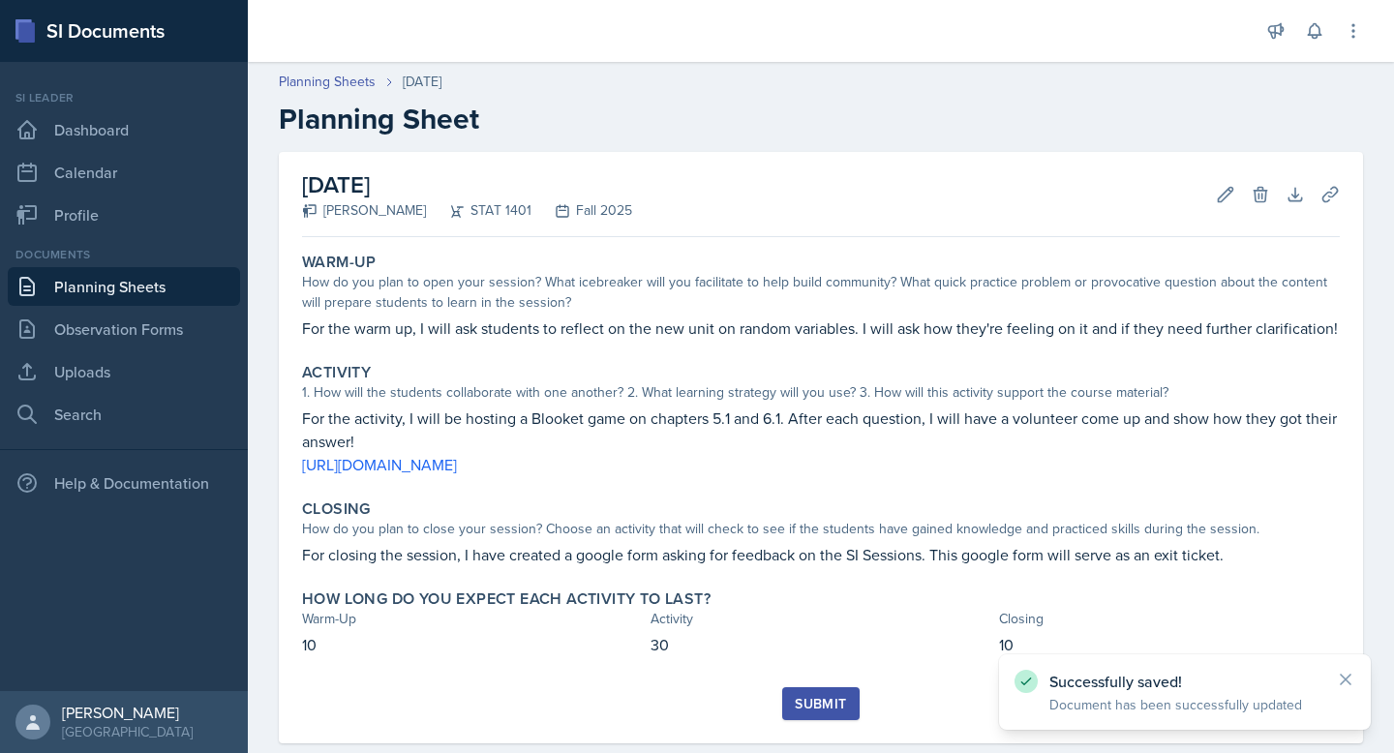
click at [822, 691] on button "Submit" at bounding box center [820, 704] width 77 height 33
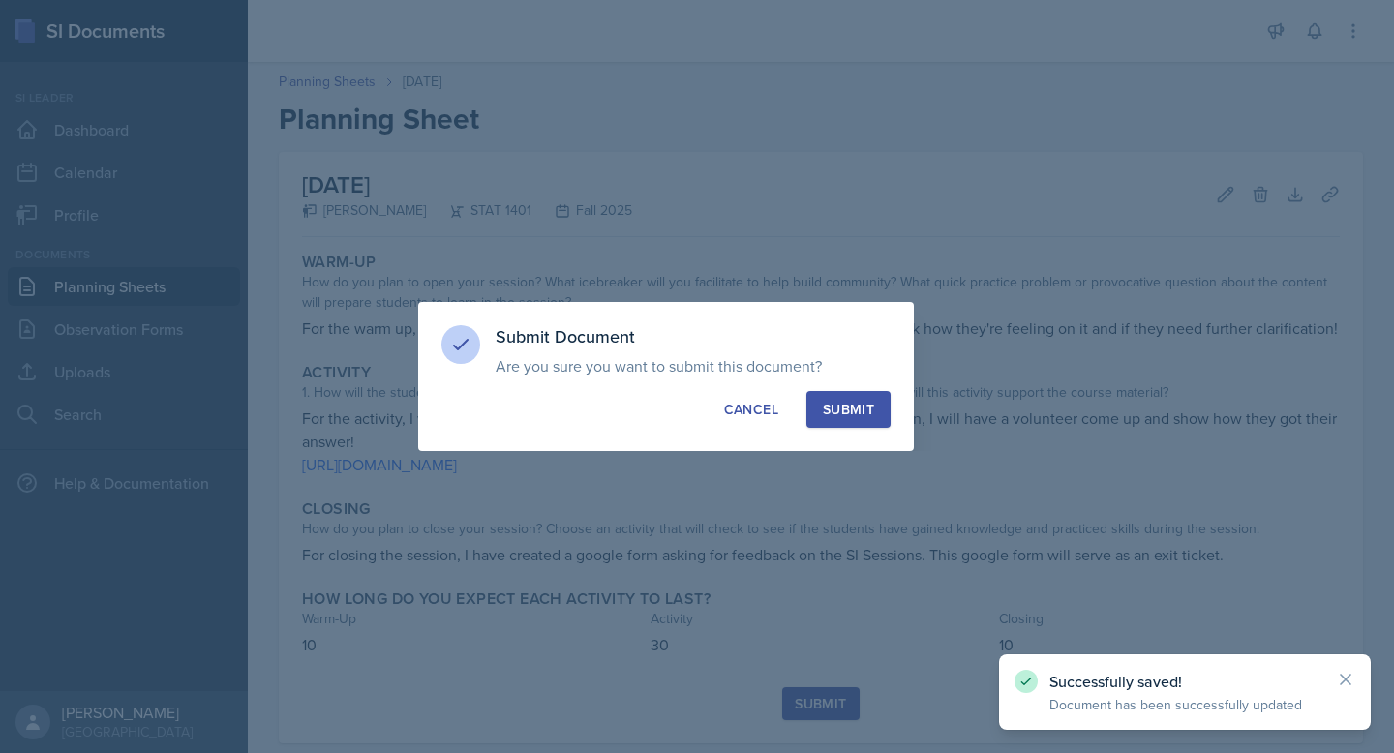
click at [851, 423] on button "Submit" at bounding box center [849, 409] width 84 height 37
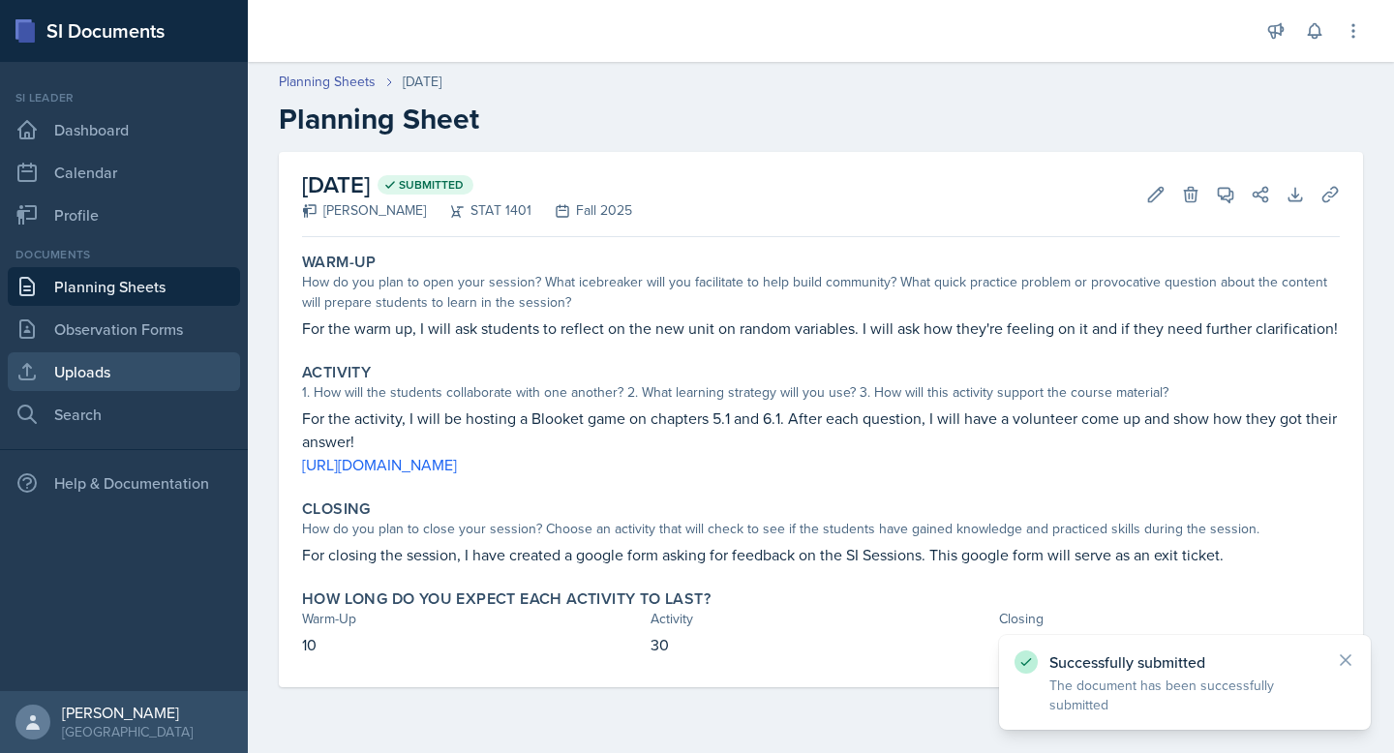
click at [145, 370] on link "Uploads" at bounding box center [124, 371] width 232 height 39
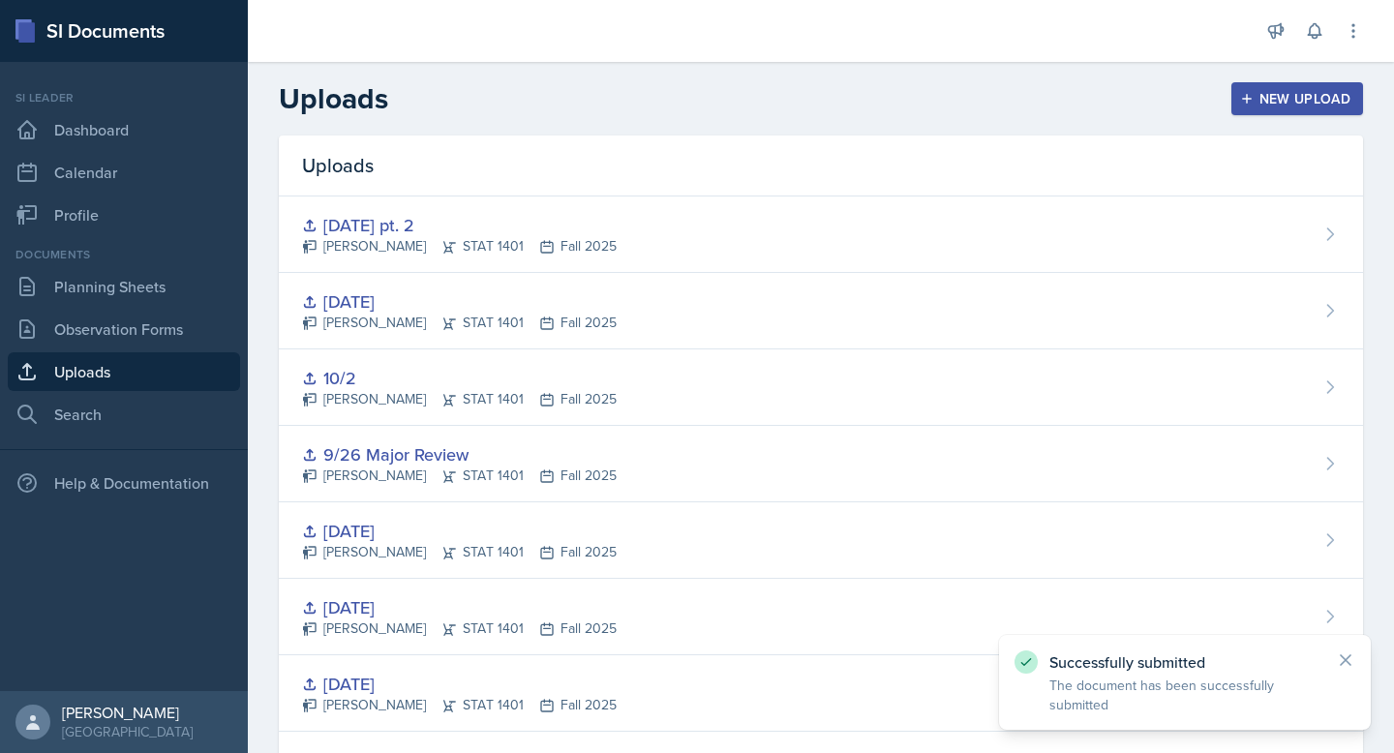
click at [1266, 91] on div "New Upload" at bounding box center [1297, 98] width 107 height 15
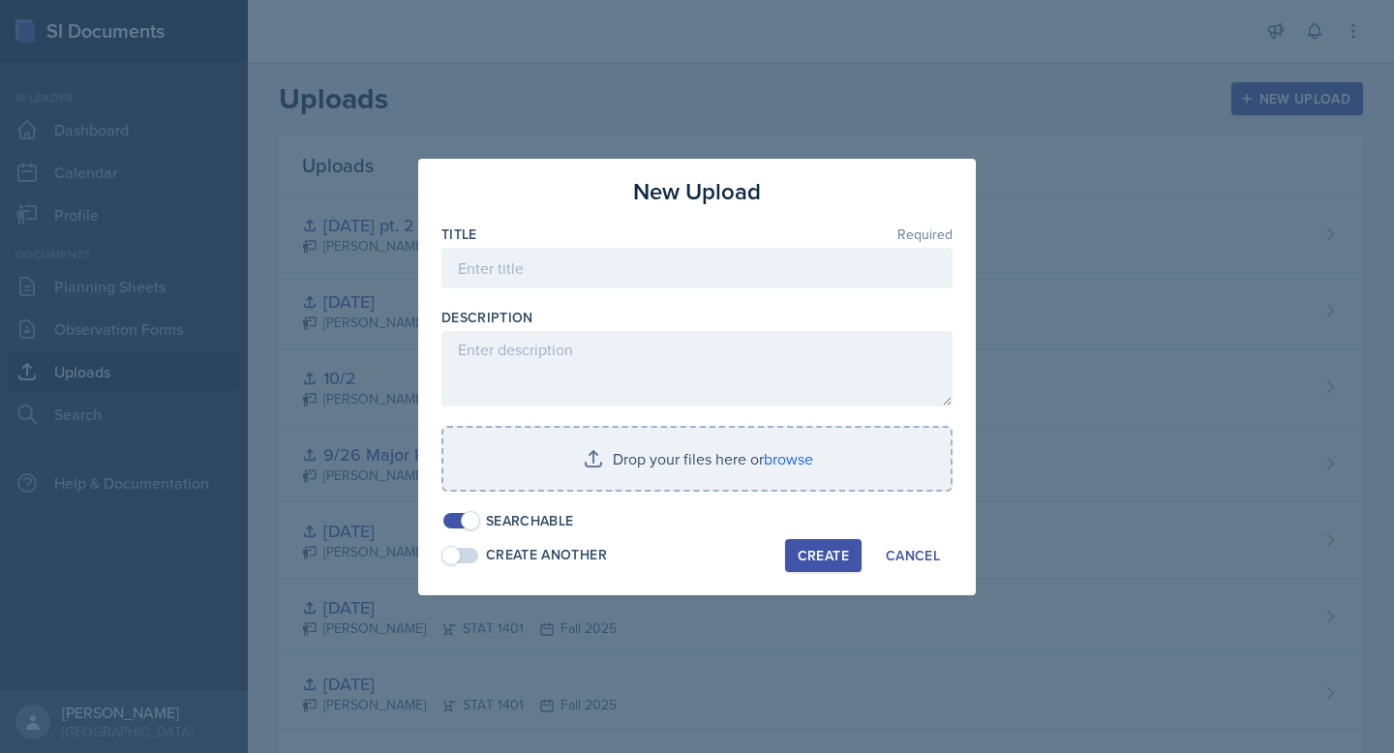
click at [681, 304] on div at bounding box center [697, 298] width 511 height 19
click at [676, 283] on input at bounding box center [697, 268] width 511 height 41
type input "[DATE]"
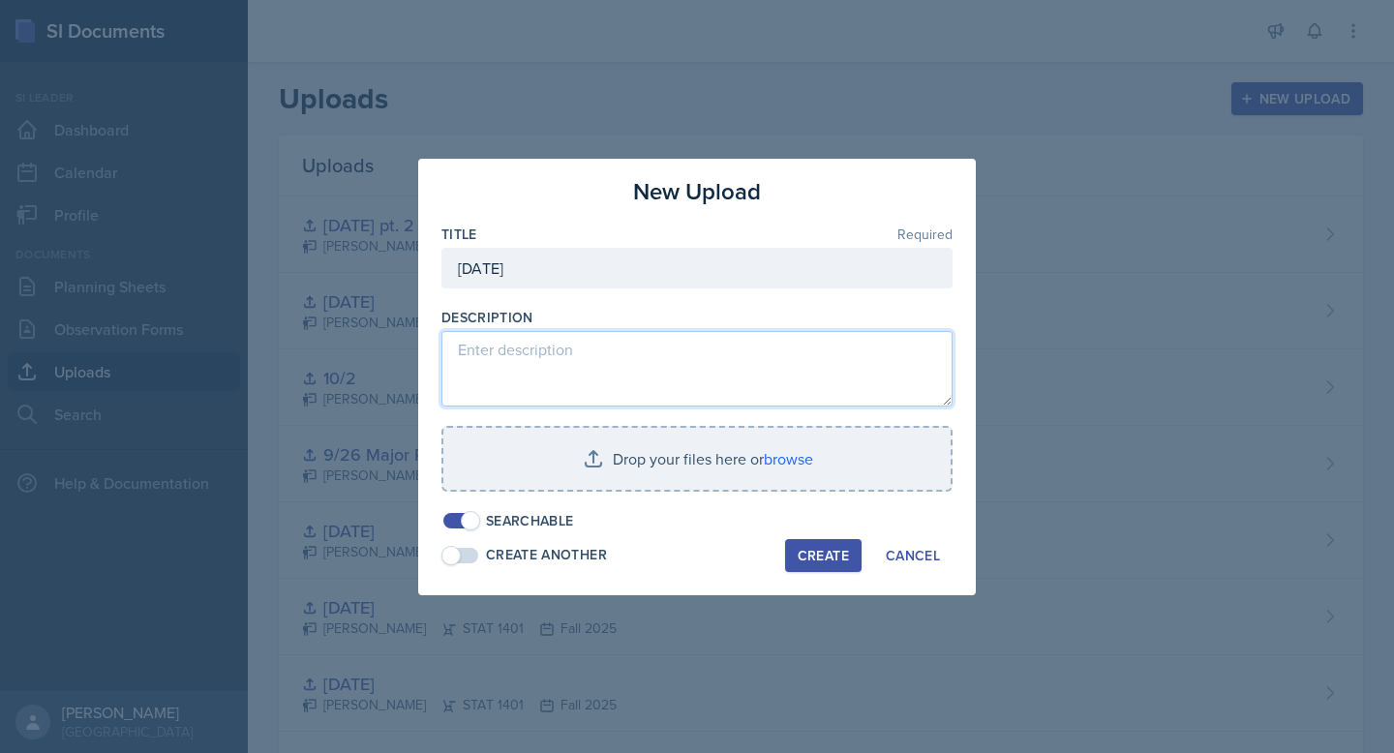
click at [638, 359] on textarea at bounding box center [697, 369] width 511 height 76
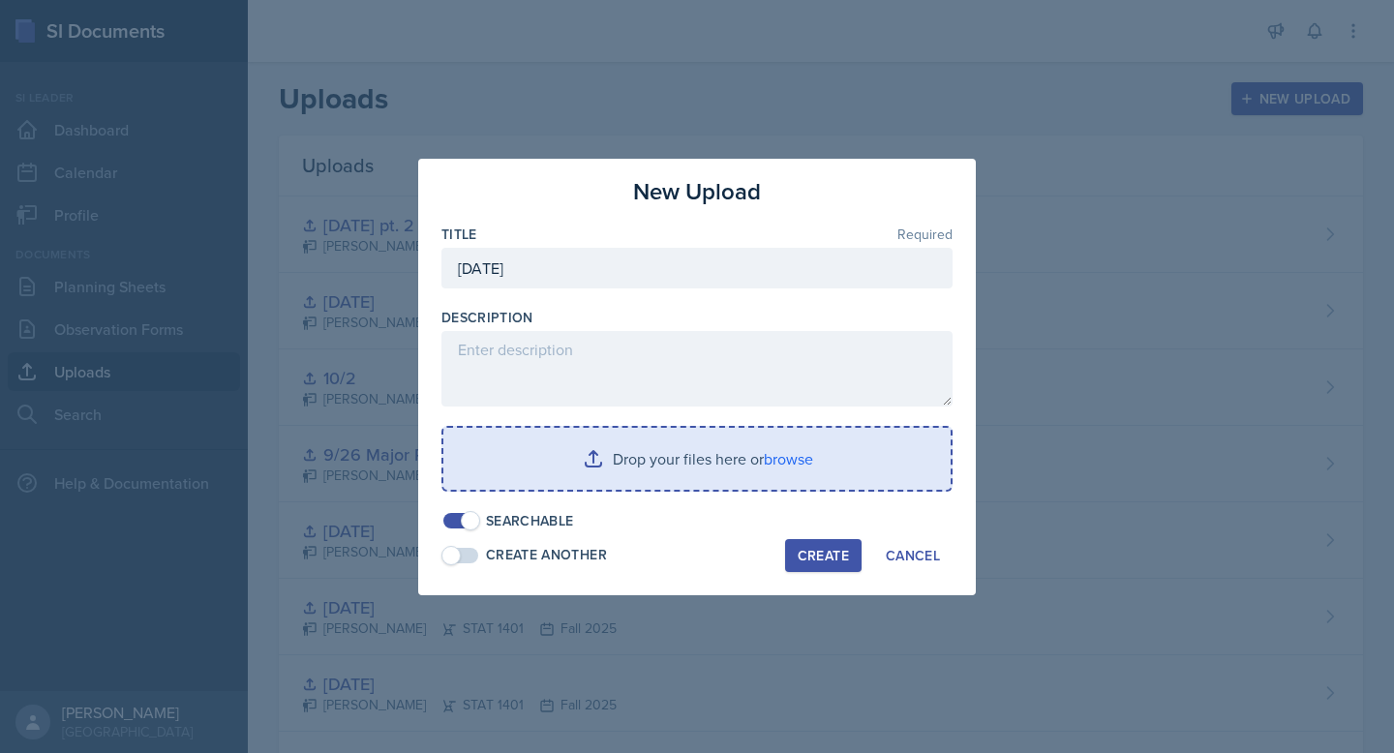
click at [678, 464] on input "file" at bounding box center [697, 459] width 507 height 62
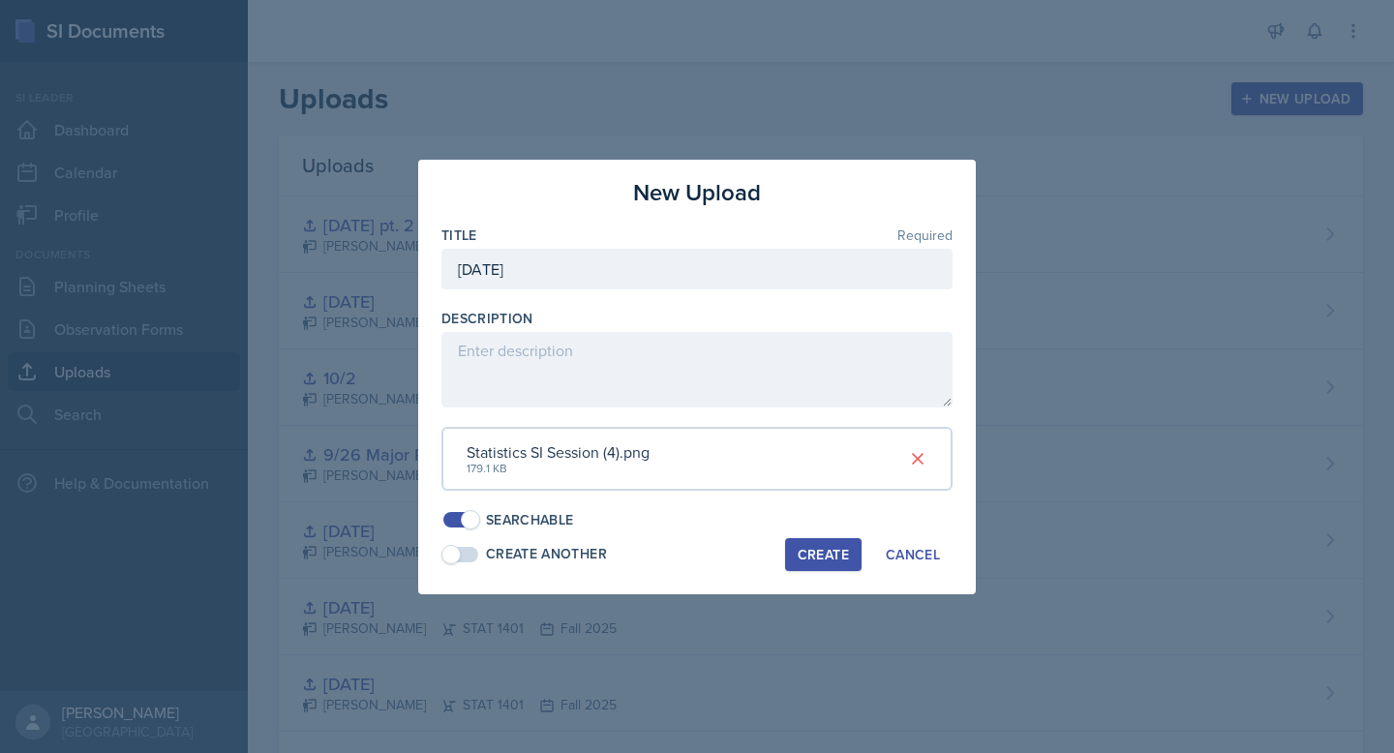
click at [805, 551] on div "Create" at bounding box center [823, 554] width 51 height 15
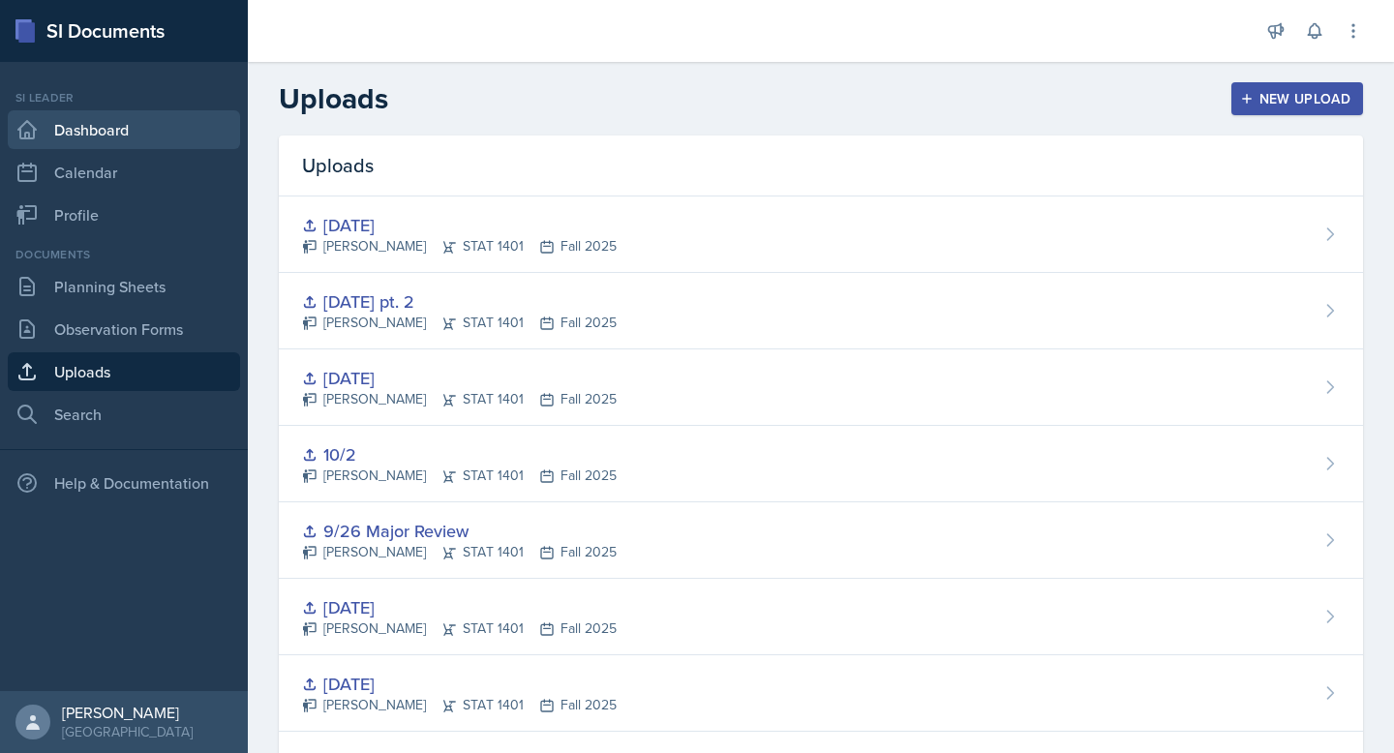
click at [177, 122] on link "Dashboard" at bounding box center [124, 129] width 232 height 39
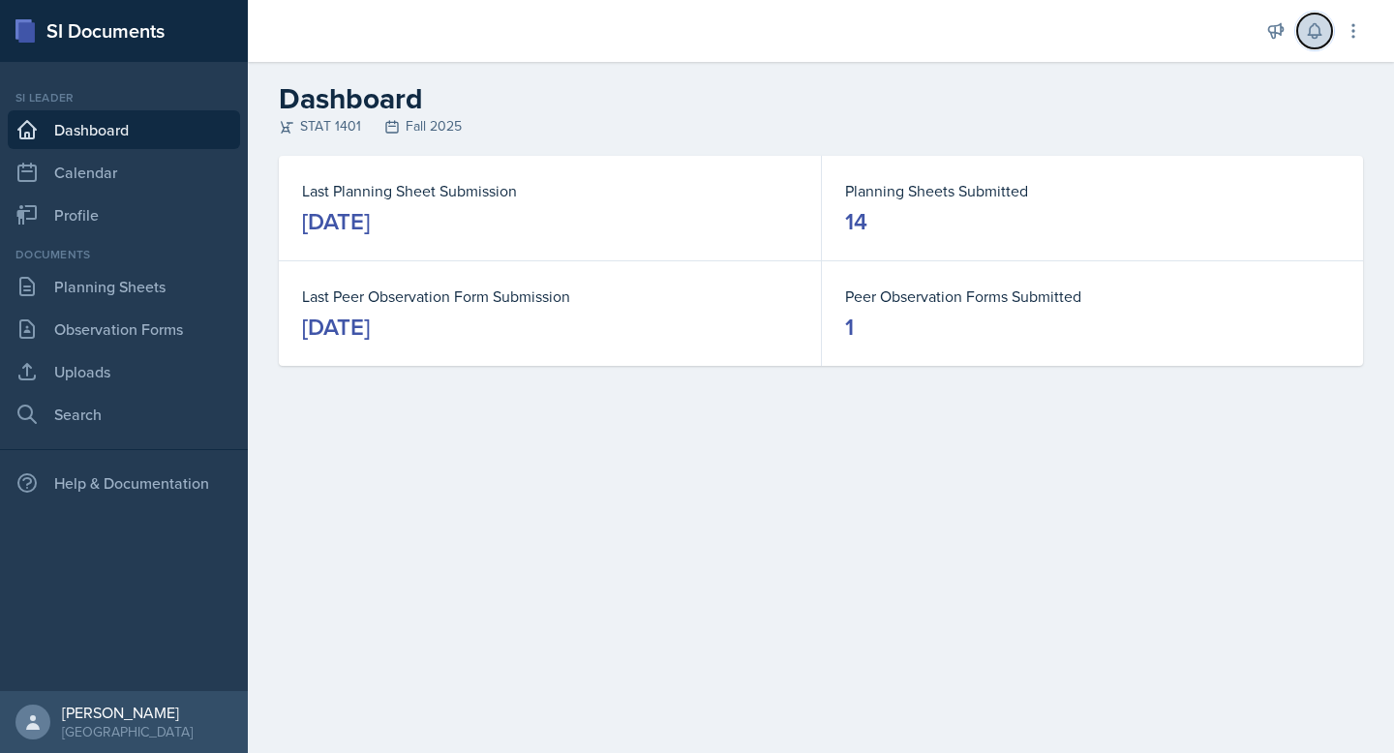
click at [1316, 29] on icon at bounding box center [1314, 30] width 19 height 19
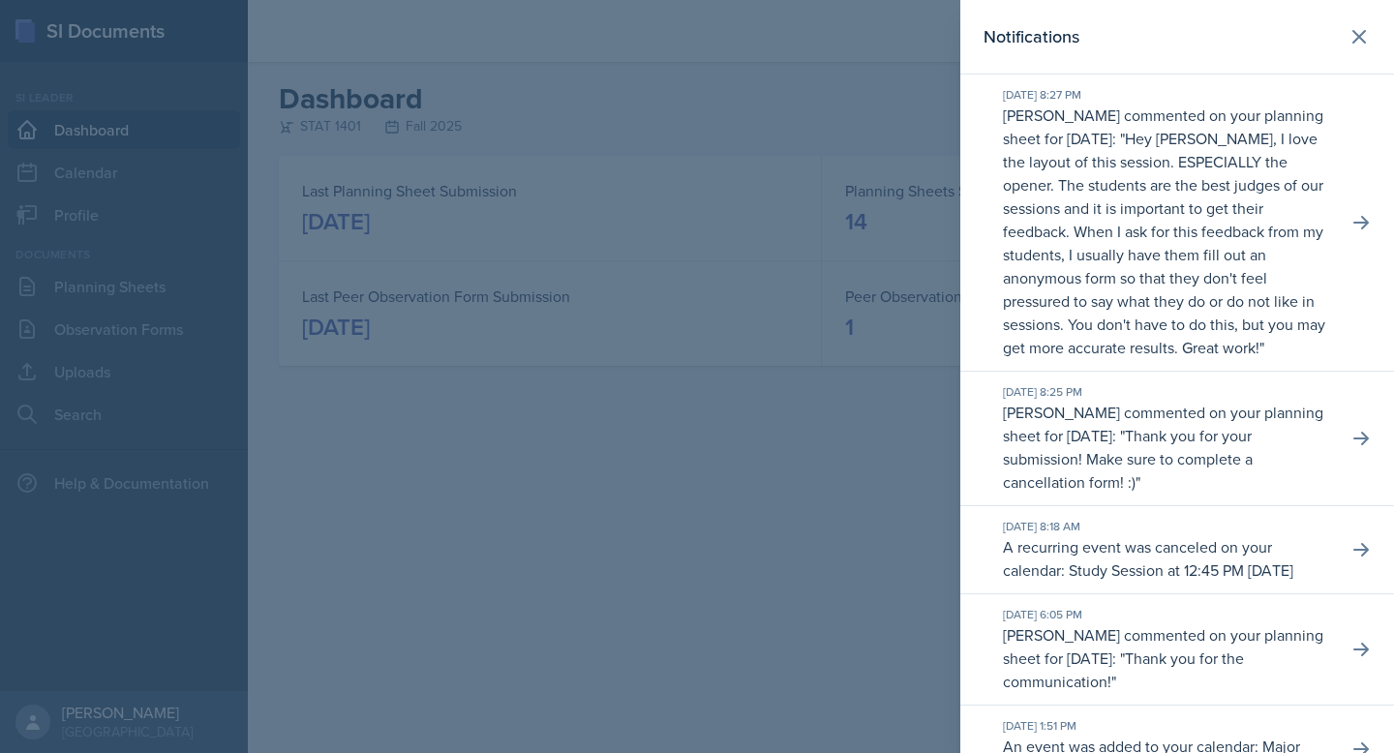
click at [1235, 203] on p "Hey [PERSON_NAME], I love the layout of this session. ESPECIALLY the opener. Th…" at bounding box center [1164, 243] width 322 height 230
click at [1349, 219] on button at bounding box center [1361, 222] width 35 height 35
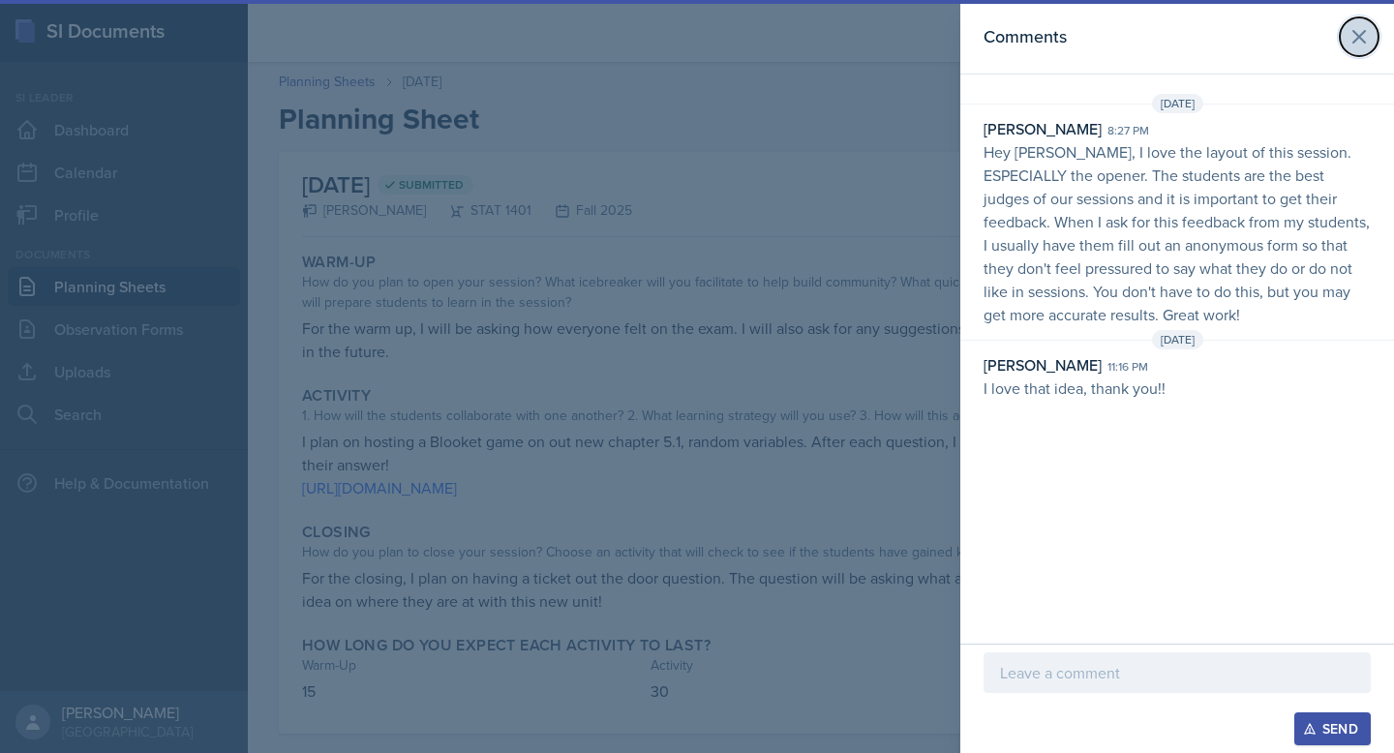
click at [1357, 43] on icon at bounding box center [1359, 36] width 23 height 23
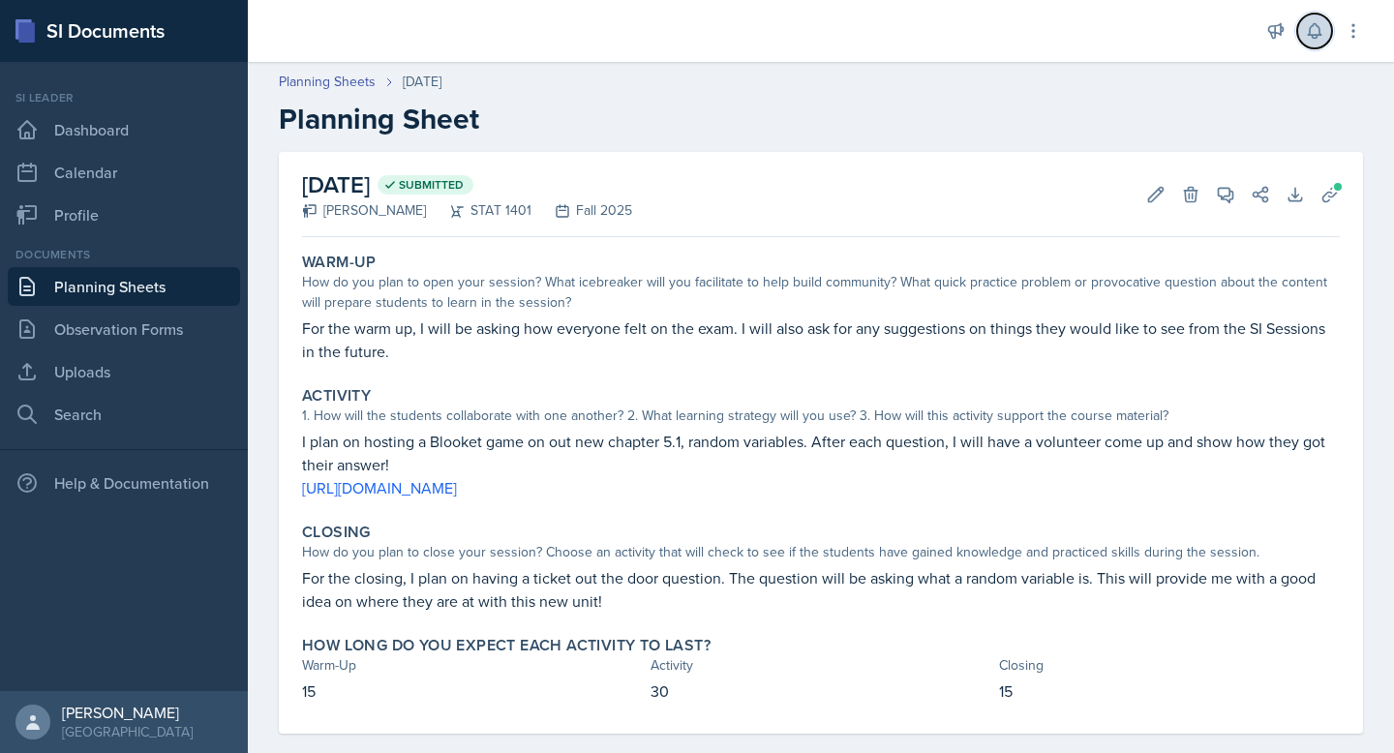
click at [1309, 40] on icon at bounding box center [1314, 30] width 19 height 19
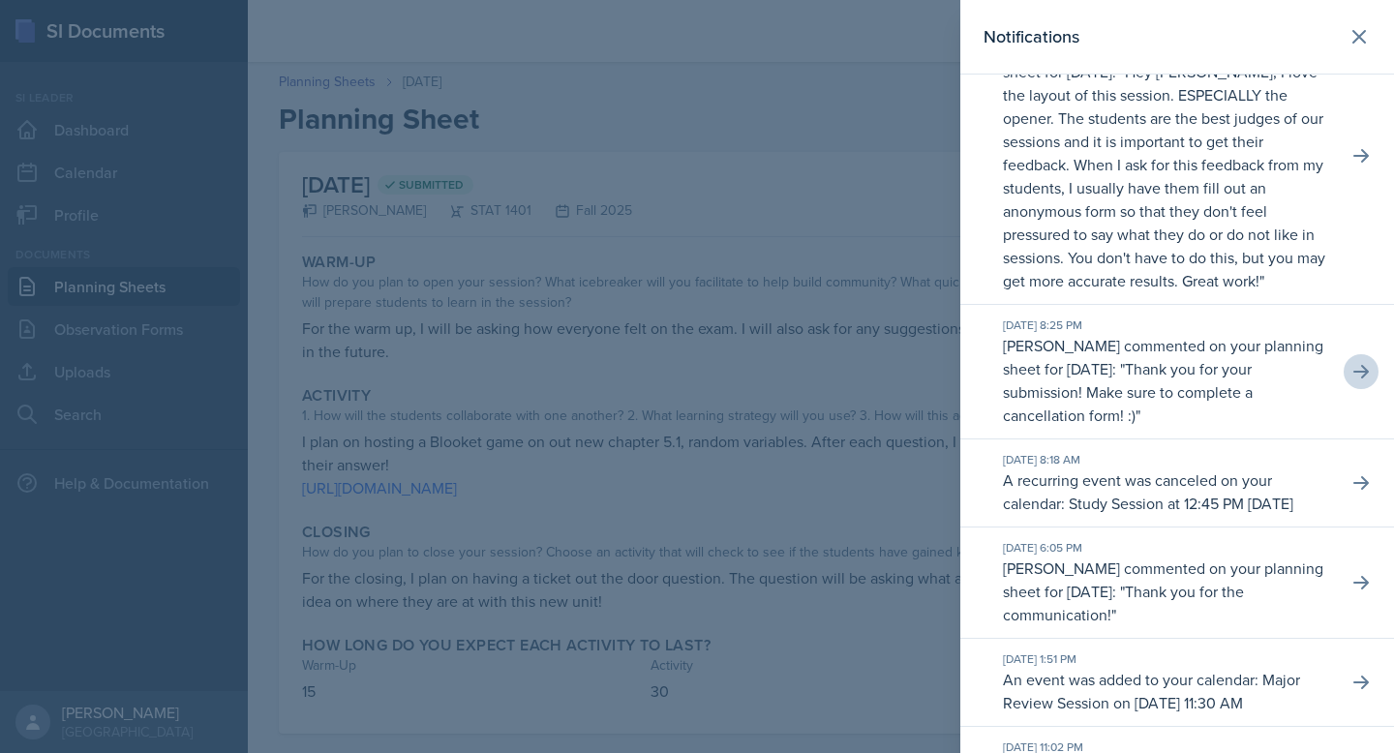
scroll to position [72, 0]
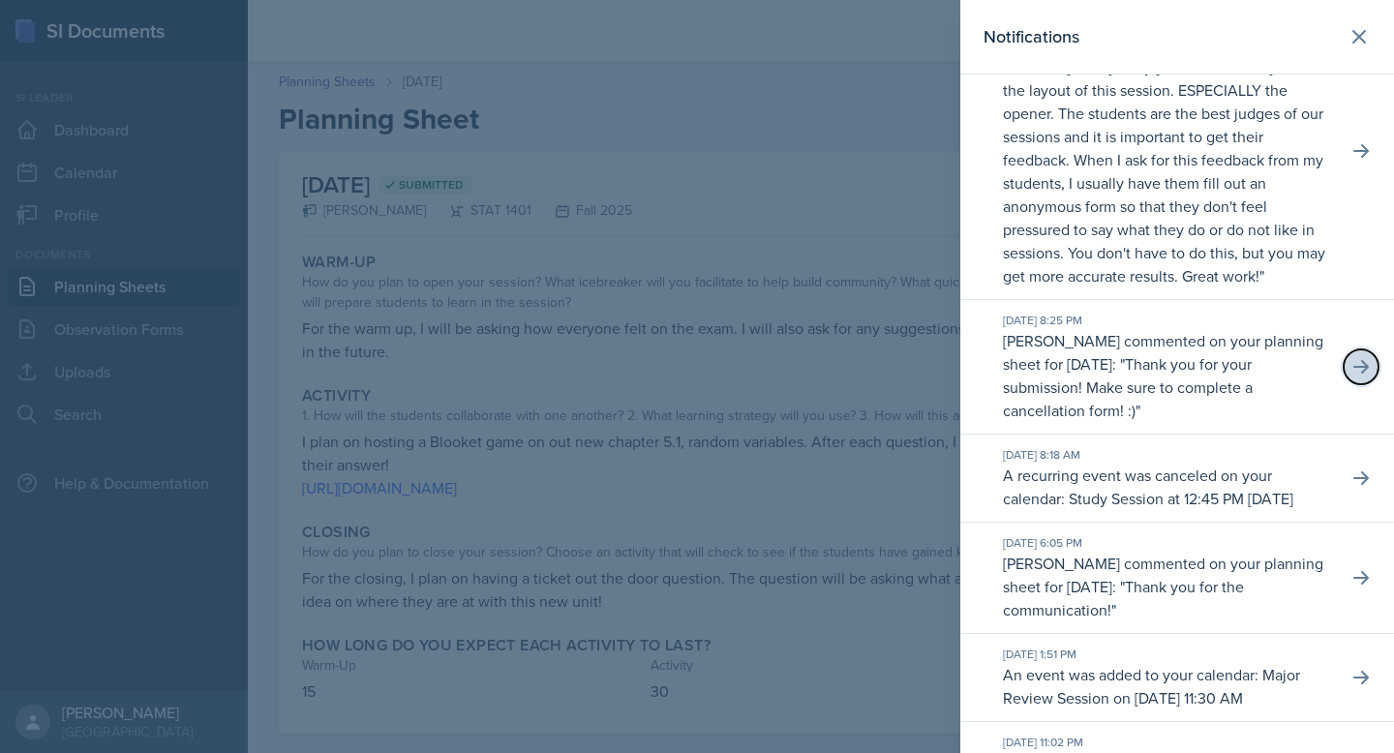
click at [1349, 372] on button at bounding box center [1361, 367] width 35 height 35
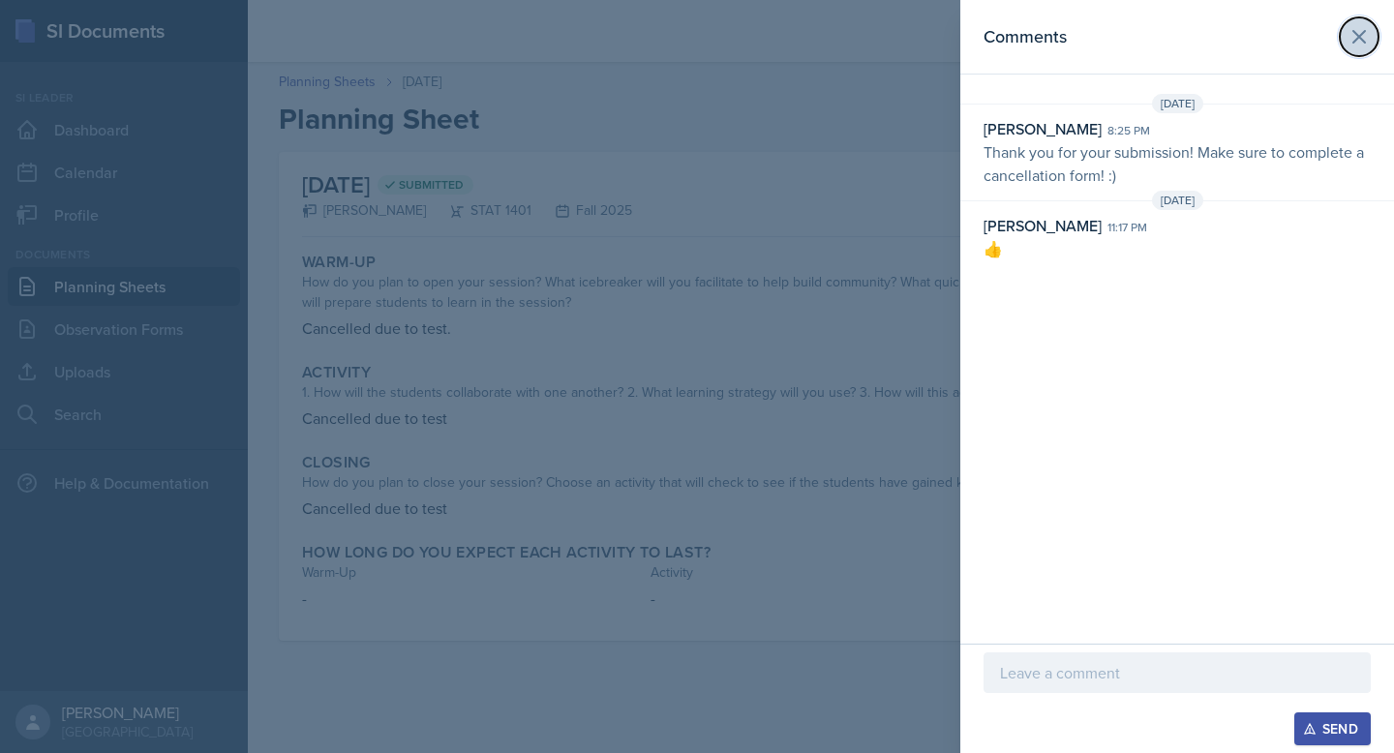
click at [1358, 46] on icon at bounding box center [1359, 36] width 23 height 23
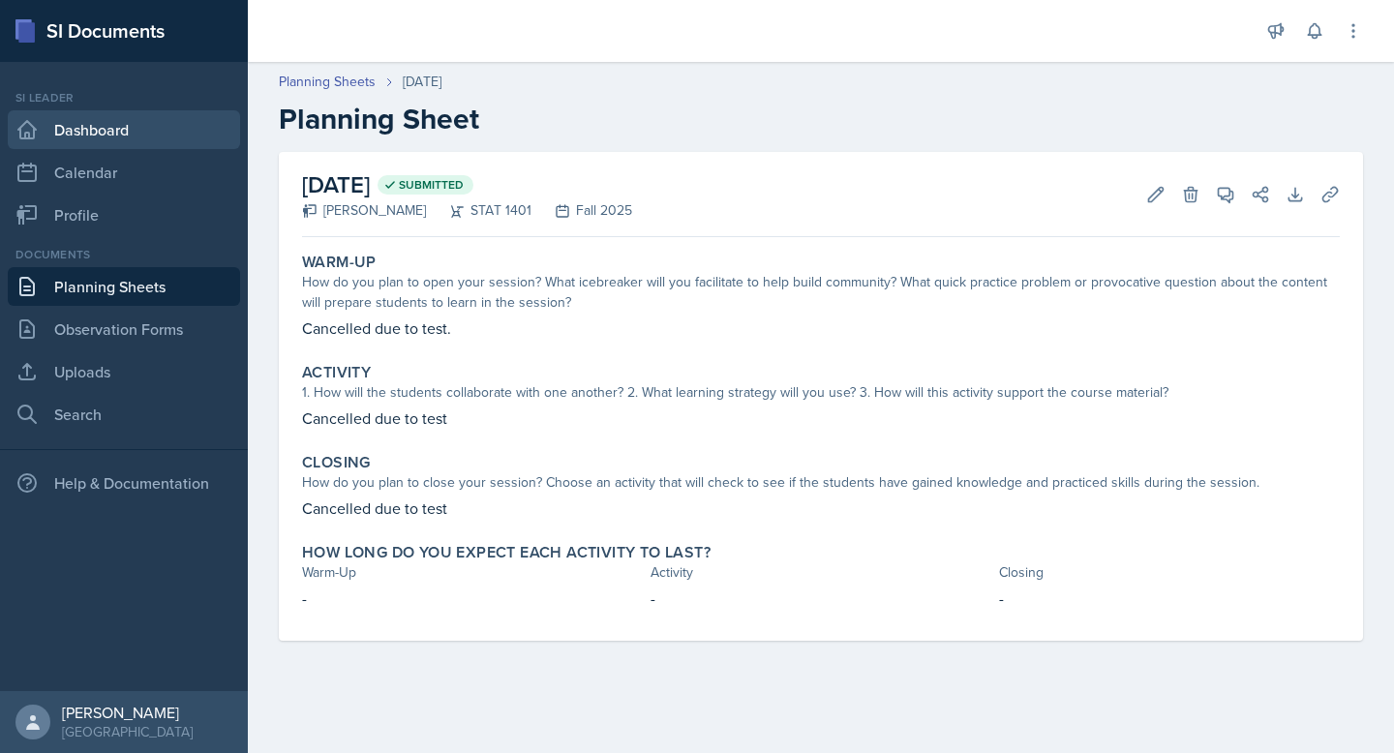
click at [153, 123] on link "Dashboard" at bounding box center [124, 129] width 232 height 39
